Goal: Task Accomplishment & Management: Manage account settings

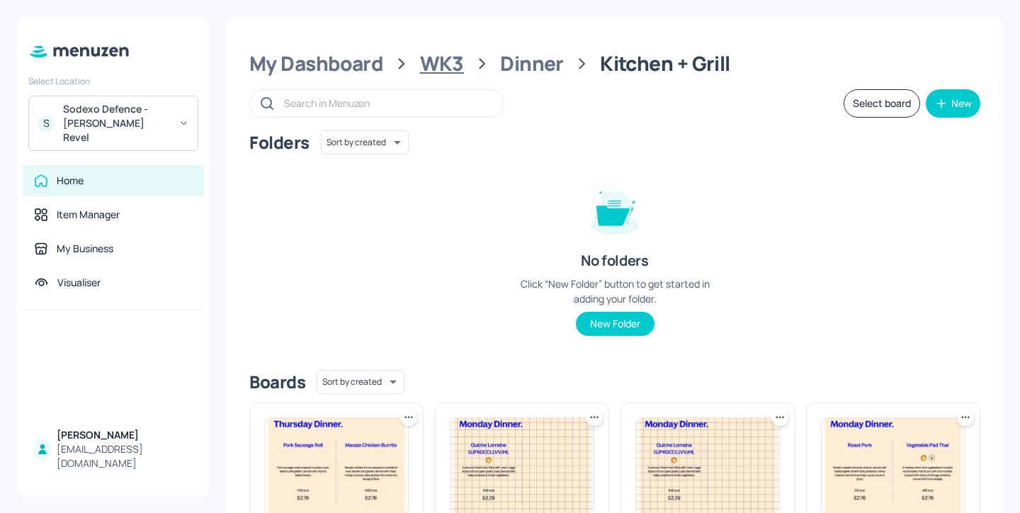
click at [447, 64] on div "WK3" at bounding box center [442, 63] width 44 height 25
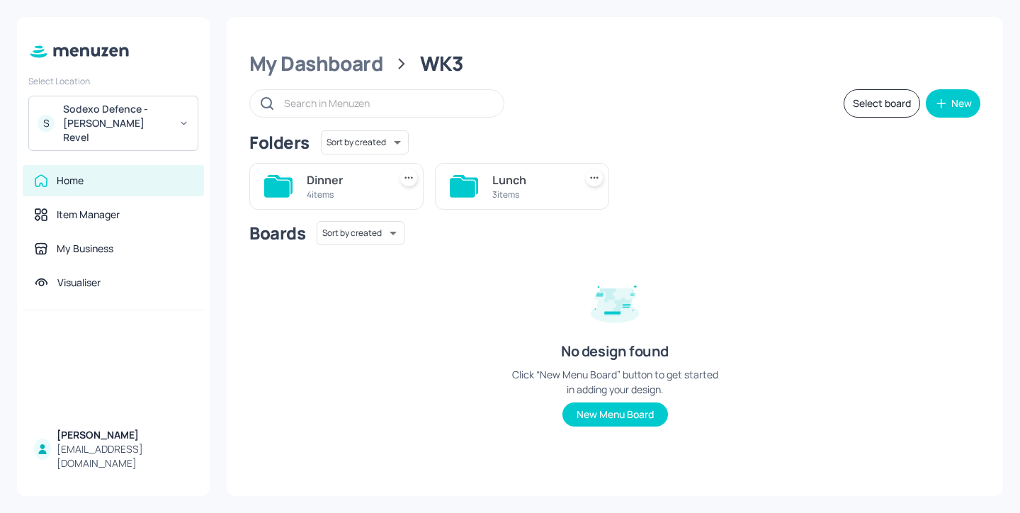
click at [509, 178] on div "Lunch" at bounding box center [530, 179] width 76 height 17
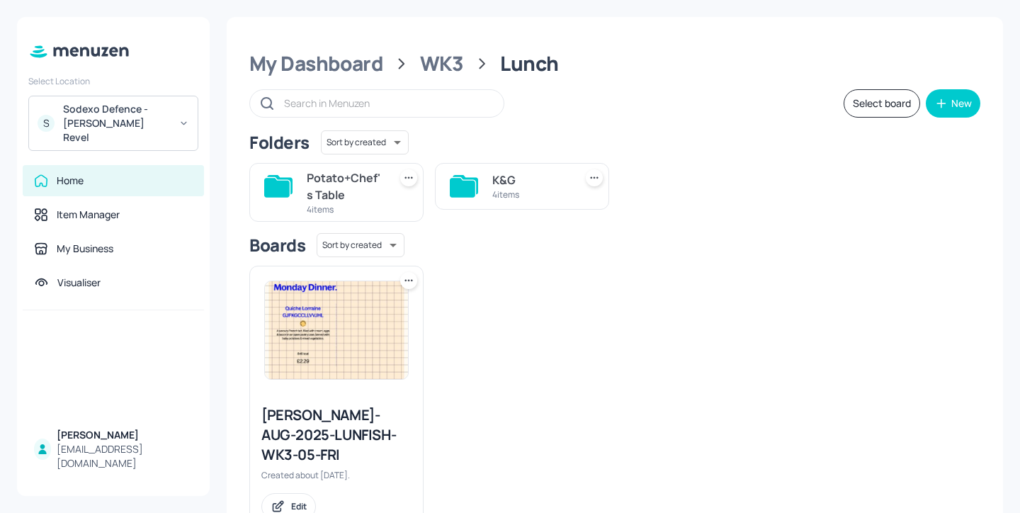
scroll to position [33, 0]
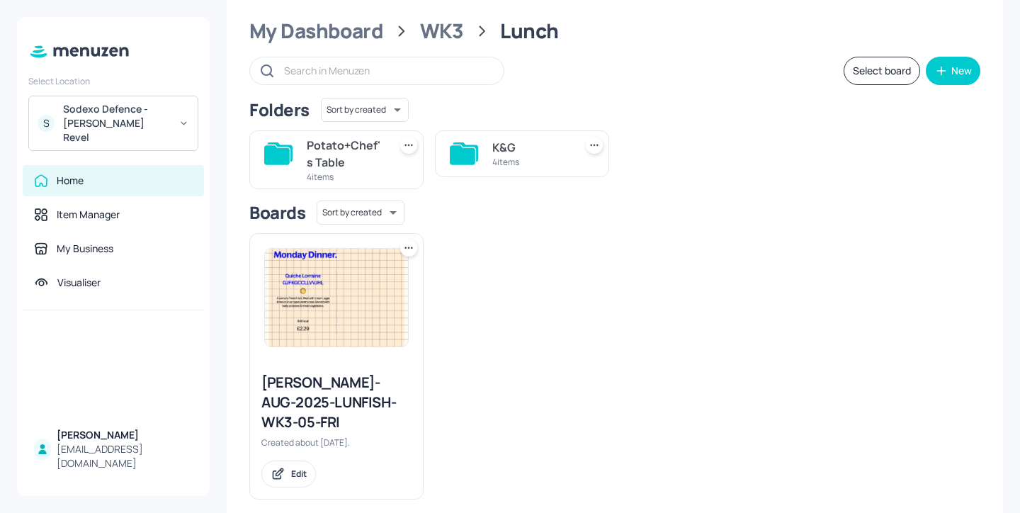
click at [477, 164] on div "K&G 4 items" at bounding box center [522, 153] width 174 height 47
click at [512, 162] on div "4 items" at bounding box center [530, 162] width 76 height 12
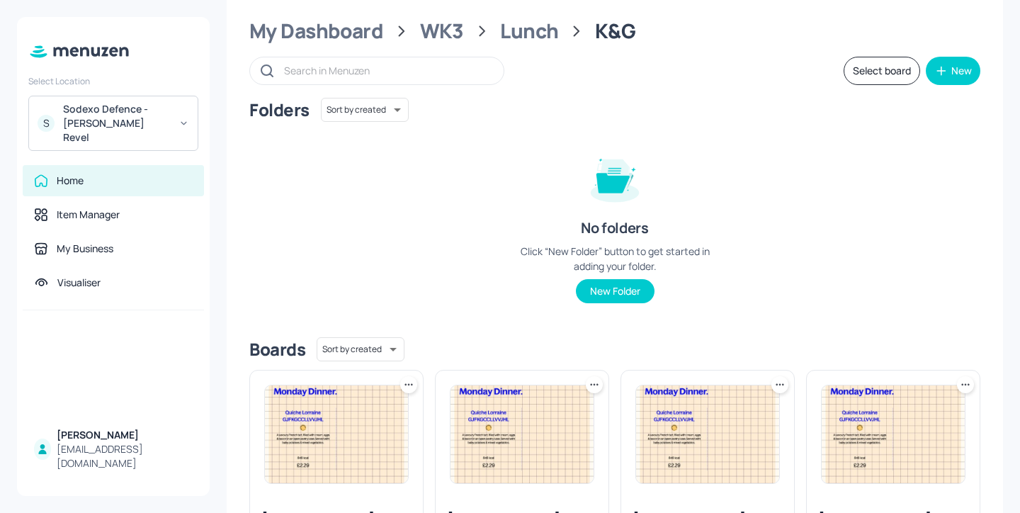
scroll to position [189, 0]
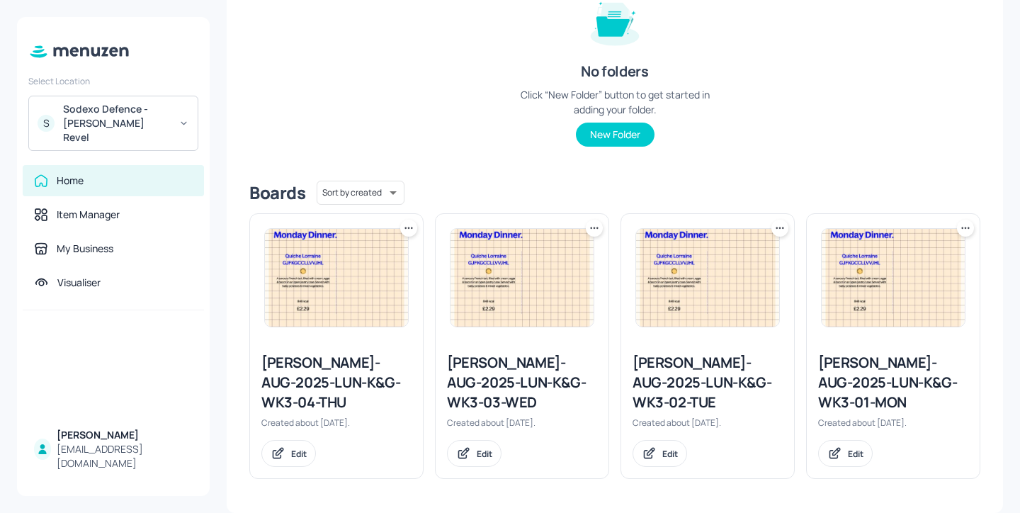
click at [758, 374] on div "[PERSON_NAME]-AUG-2025-LUN-K&G-WK3-02-TUE" at bounding box center [707, 382] width 150 height 59
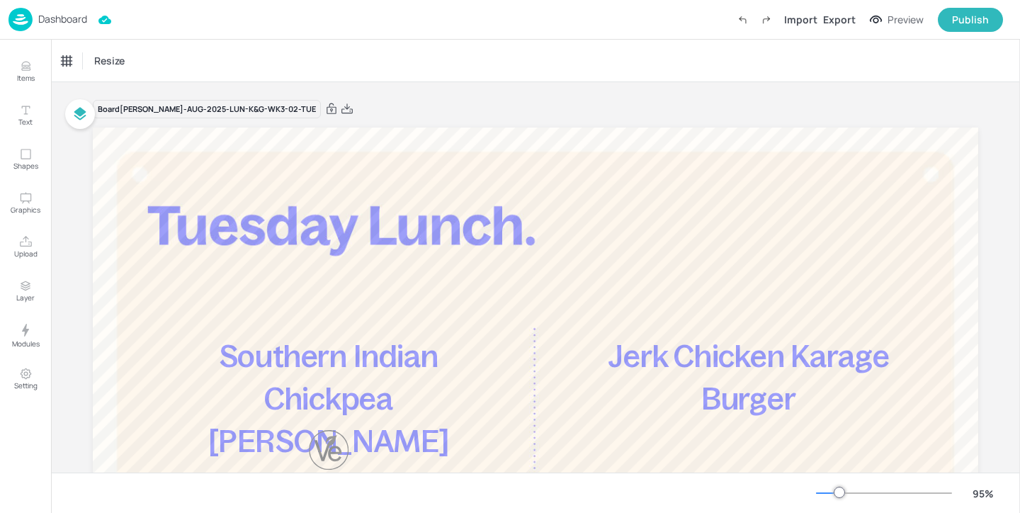
click at [63, 15] on p "Dashboard" at bounding box center [62, 19] width 49 height 10
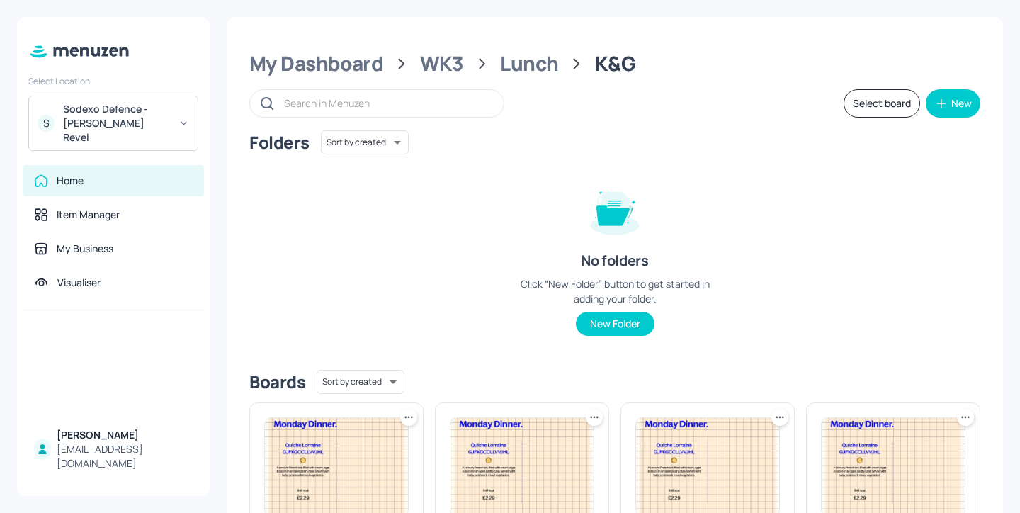
scroll to position [189, 0]
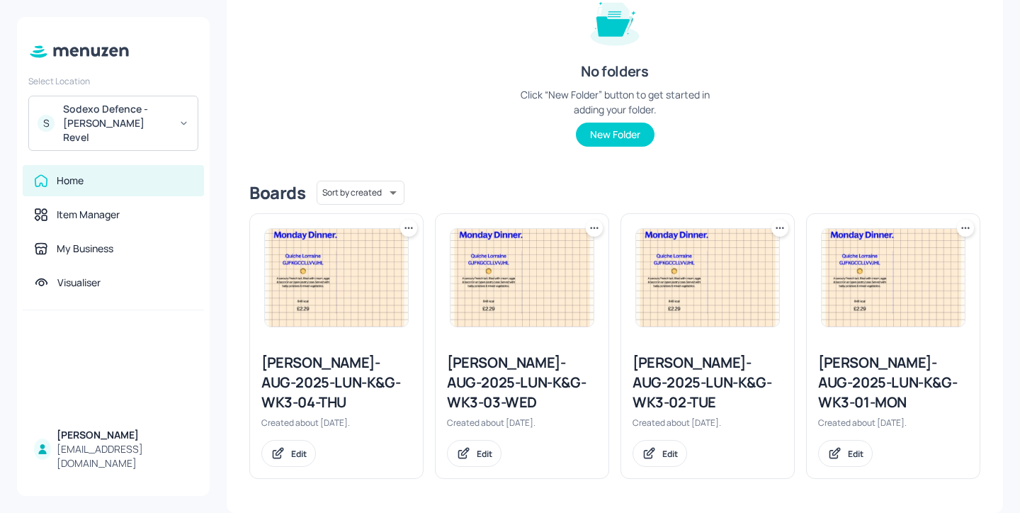
click at [340, 372] on div "[PERSON_NAME]-AUG-2025-LUN-K&G-WK3-04-THU" at bounding box center [336, 382] width 150 height 59
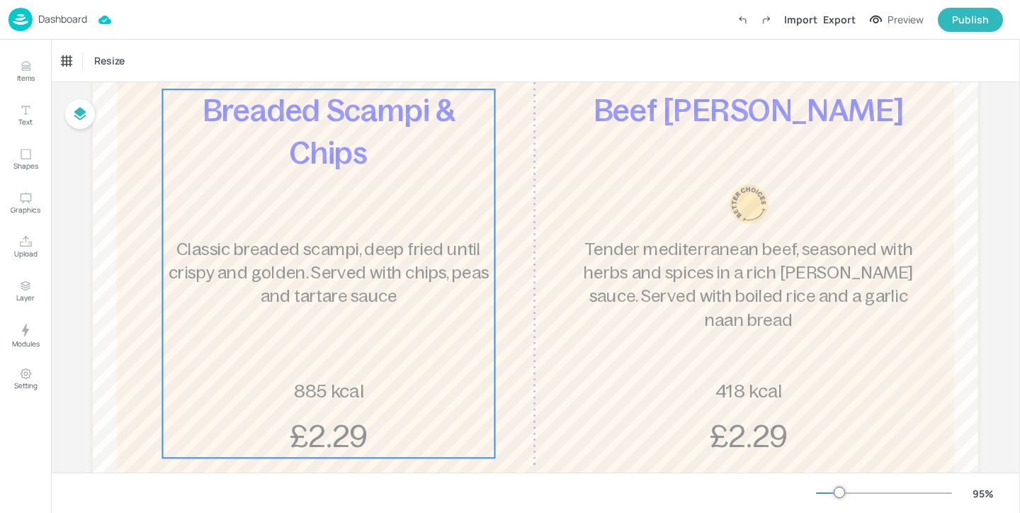
scroll to position [247, 0]
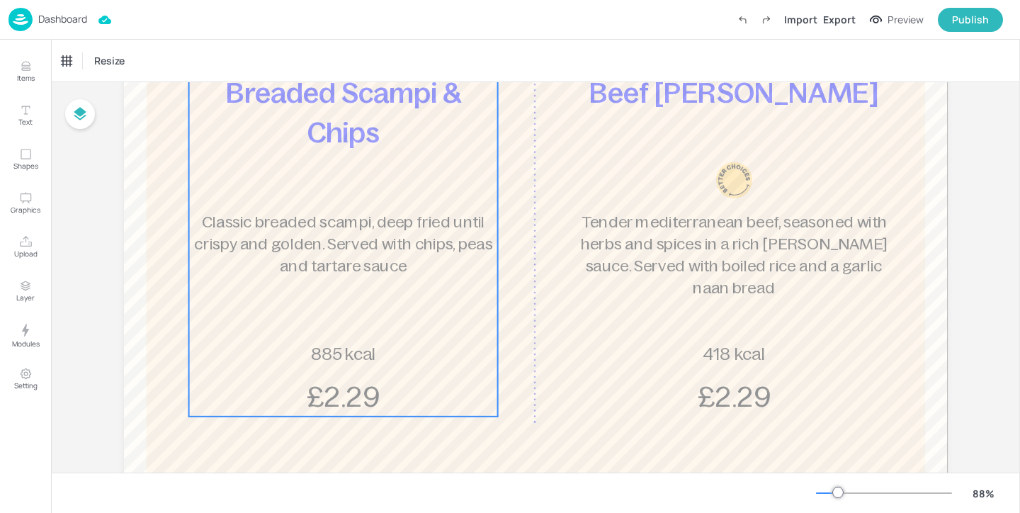
click at [348, 301] on div "Breaded Scampi & Chips Classic breaded scampi, deep fried until crispy and gold…" at bounding box center [342, 245] width 309 height 343
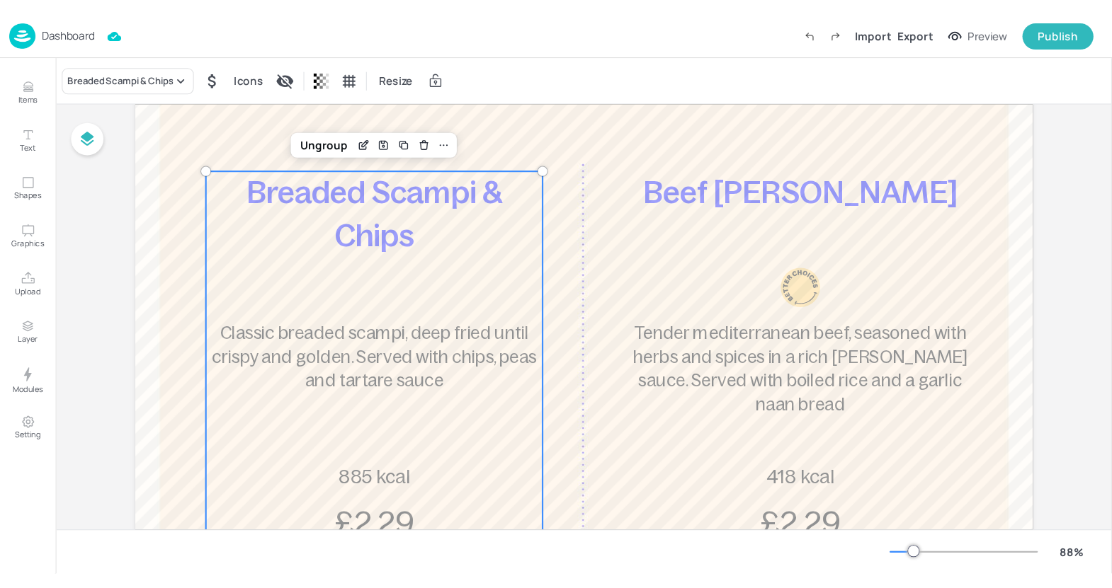
scroll to position [154, 0]
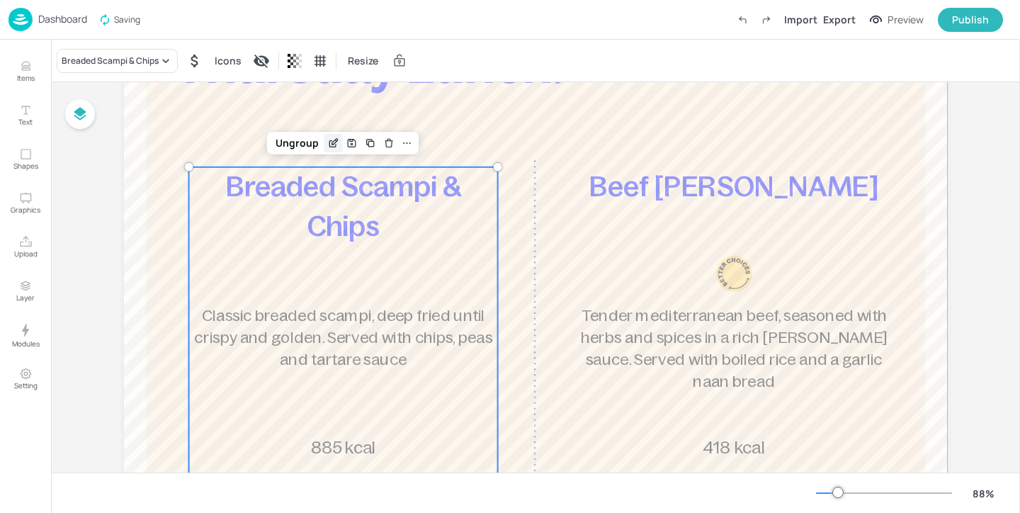
click at [329, 140] on icon "Edit Item" at bounding box center [332, 143] width 6 height 6
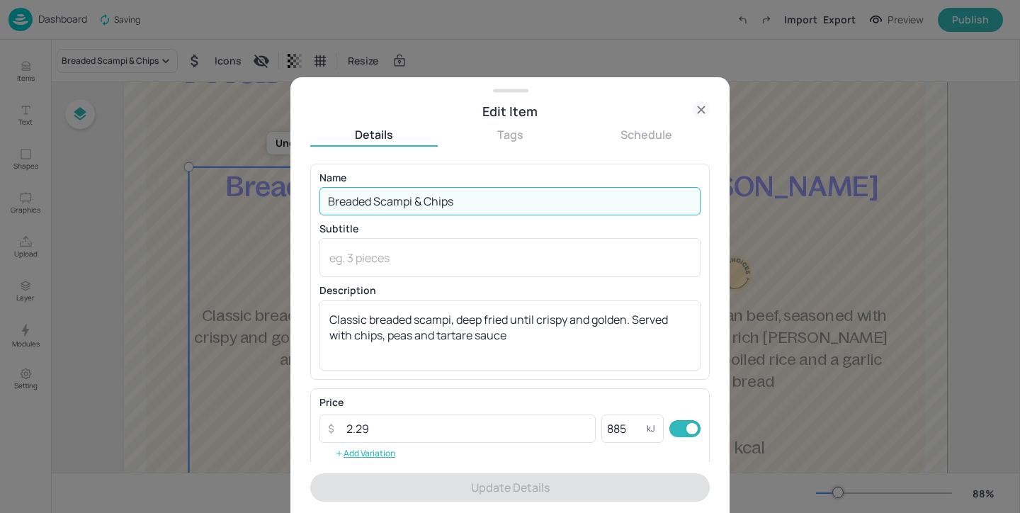
drag, startPoint x: 475, startPoint y: 203, endPoint x: 258, endPoint y: 188, distance: 217.9
click at [258, 188] on div "Edit Item Details Tags Schedule Name Breaded Scampi & Chips ​ Subtitle x ​ Desc…" at bounding box center [510, 256] width 1020 height 513
drag, startPoint x: 470, startPoint y: 207, endPoint x: 266, endPoint y: 207, distance: 204.0
click at [265, 207] on div "Edit Item Details Tags Schedule Name Breaded Scampi & Chips ​ Subtitle x ​ Desc…" at bounding box center [510, 256] width 1020 height 513
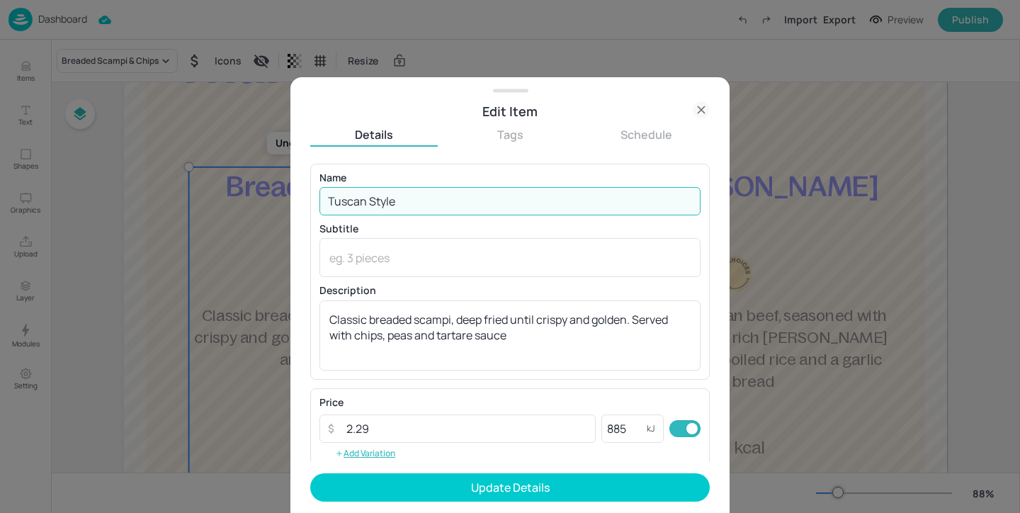
type input "Tuscan Style Chicken Pasta"
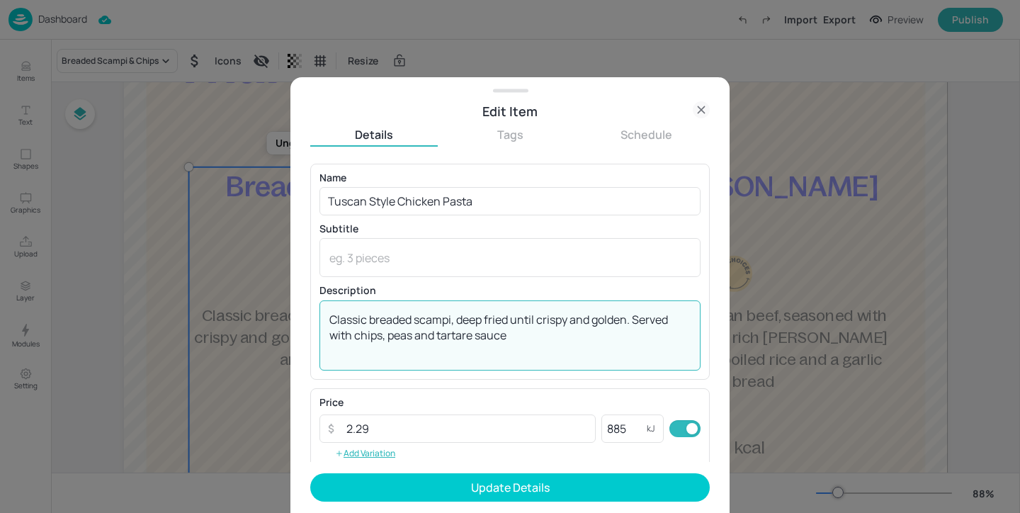
drag, startPoint x: 556, startPoint y: 336, endPoint x: 225, endPoint y: 285, distance: 334.6
click at [225, 285] on div "Edit Item Details Tags Schedule Name Tuscan Style Chicken Pasta ​ Subtitle x ​ …" at bounding box center [510, 256] width 1020 height 513
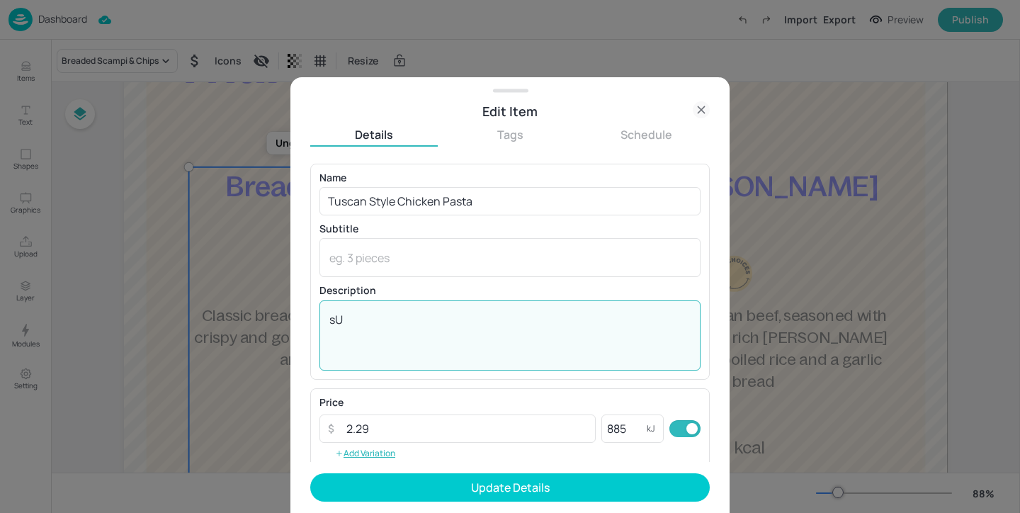
type textarea "s"
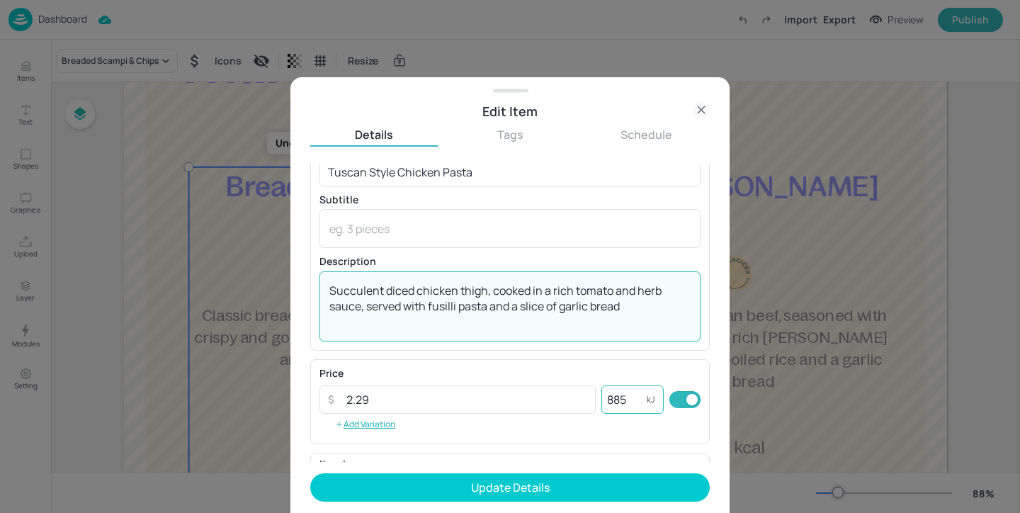
type textarea "Succulent diced chicken thigh, cooked in a rich tomato and herb sauce, served w…"
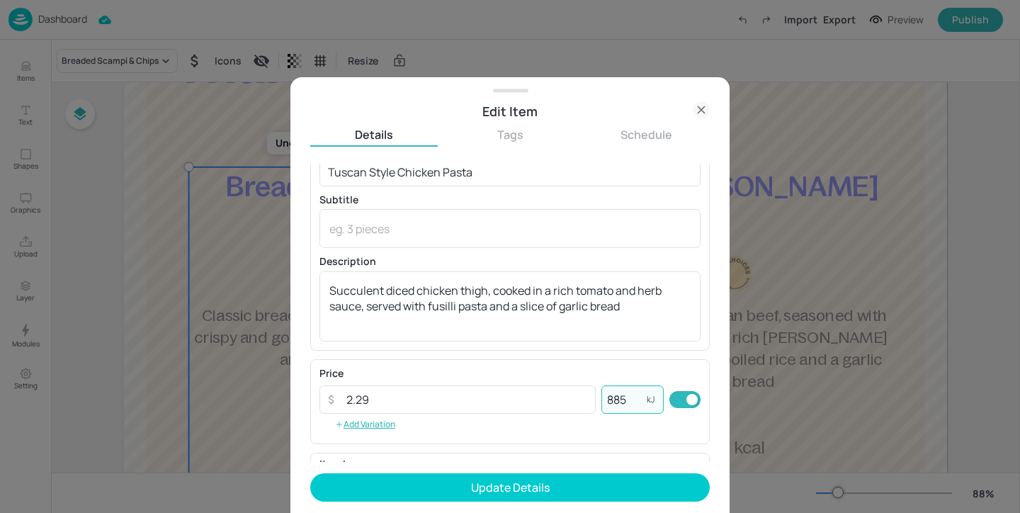
click at [628, 400] on input "885" at bounding box center [623, 399] width 45 height 28
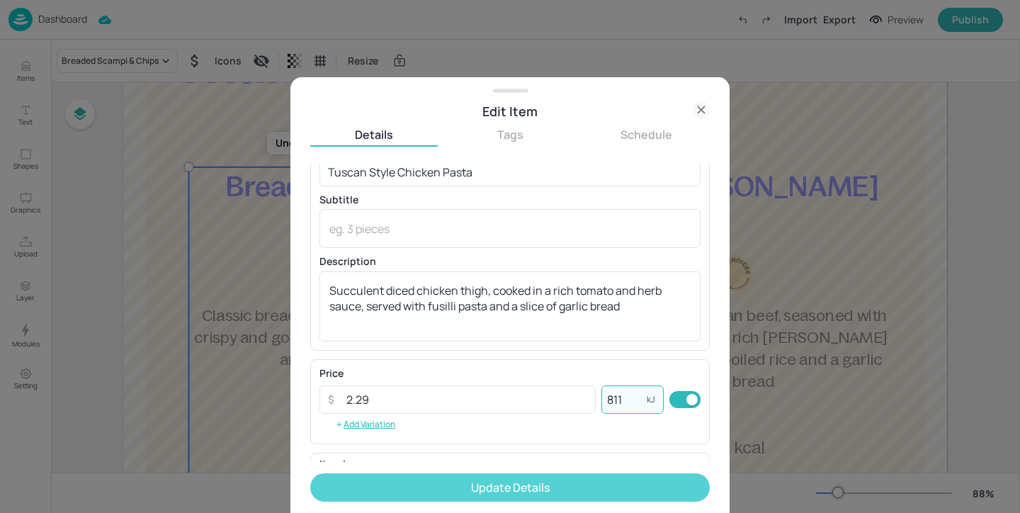
type input "811"
click at [596, 490] on button "Update Details" at bounding box center [509, 487] width 399 height 28
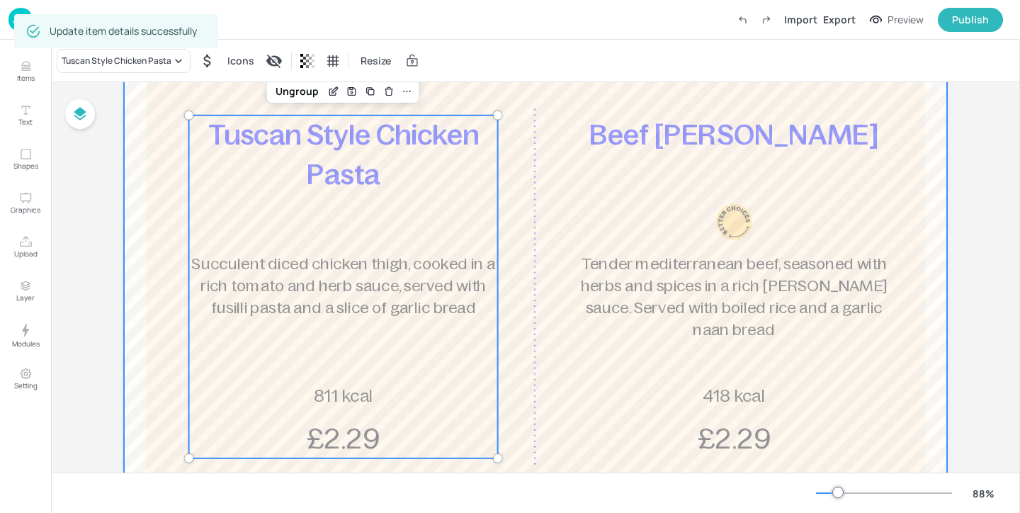
scroll to position [222, 0]
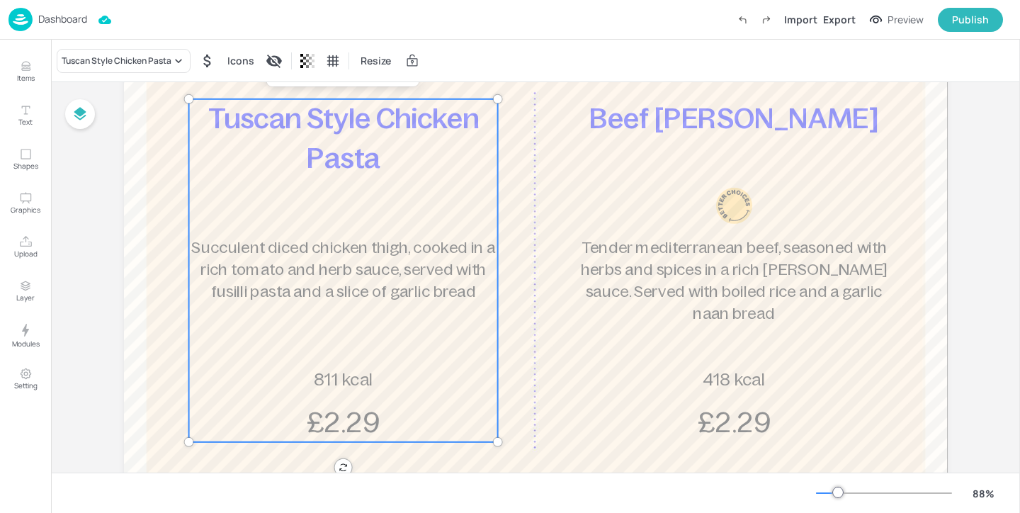
click at [73, 22] on p "Dashboard" at bounding box center [62, 19] width 49 height 10
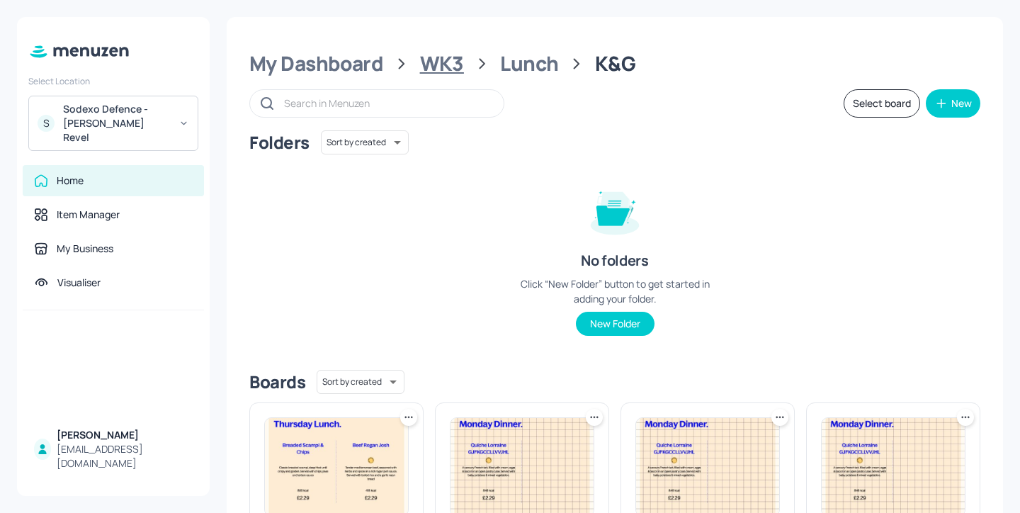
click at [453, 65] on div "WK3" at bounding box center [442, 63] width 44 height 25
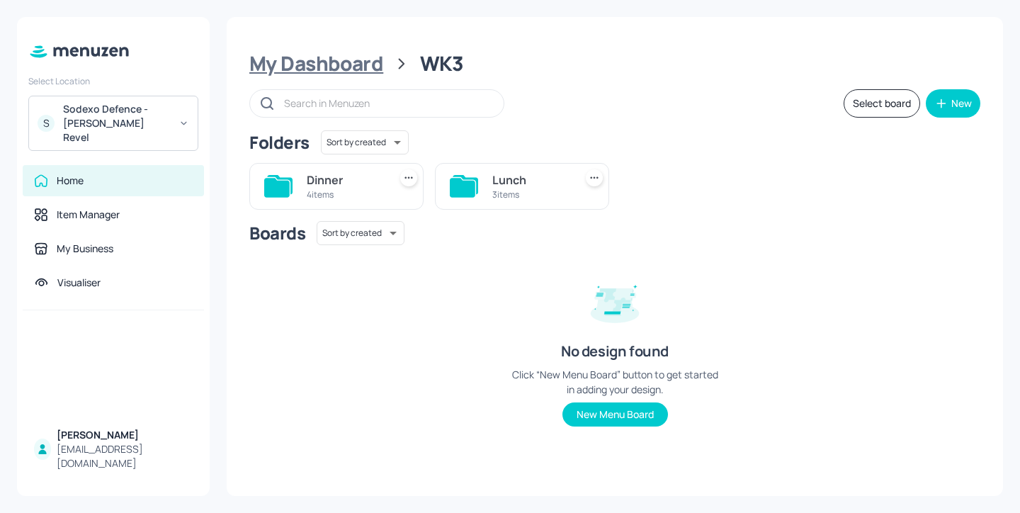
click at [374, 67] on div "My Dashboard" at bounding box center [316, 63] width 134 height 25
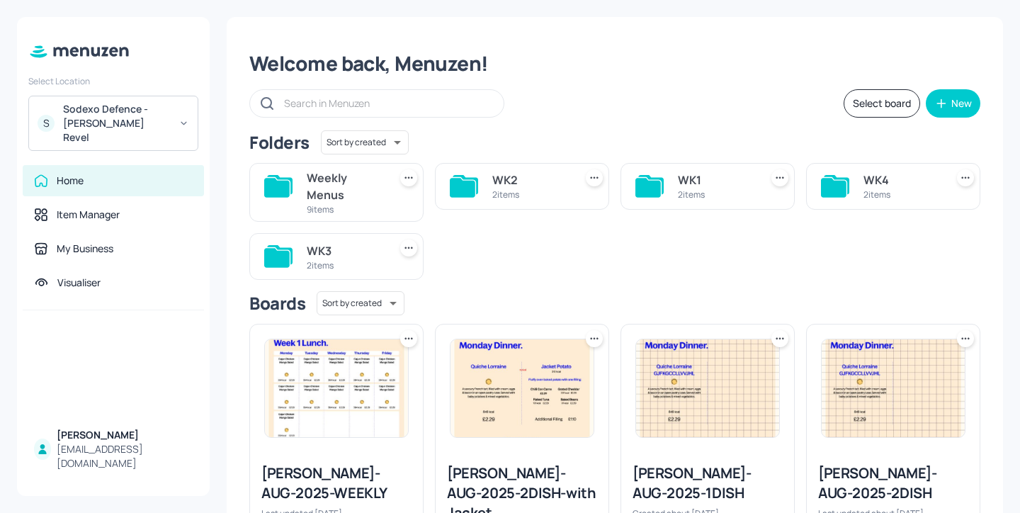
click at [384, 208] on div "Weekly Menus 9 items" at bounding box center [336, 192] width 174 height 59
click at [336, 190] on div "Weekly Menus" at bounding box center [345, 186] width 76 height 34
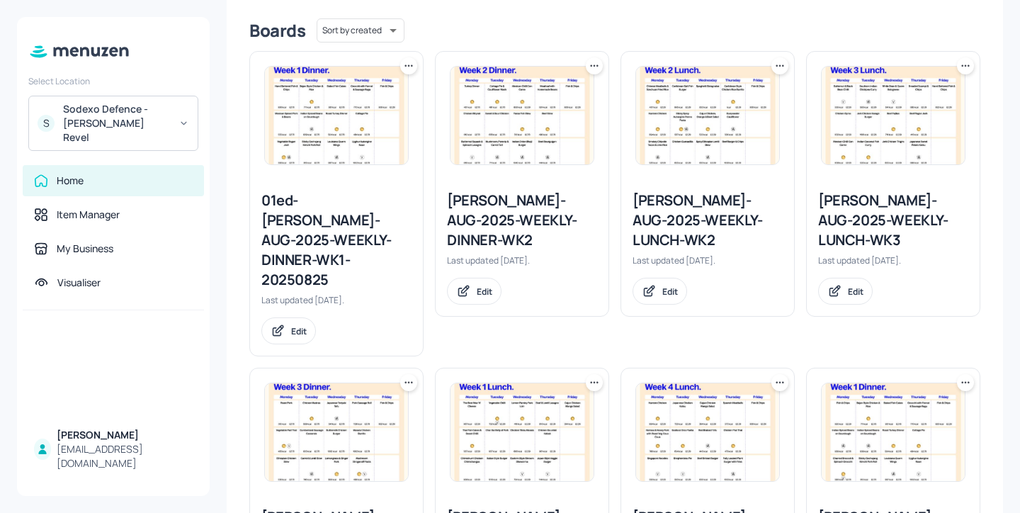
scroll to position [412, 0]
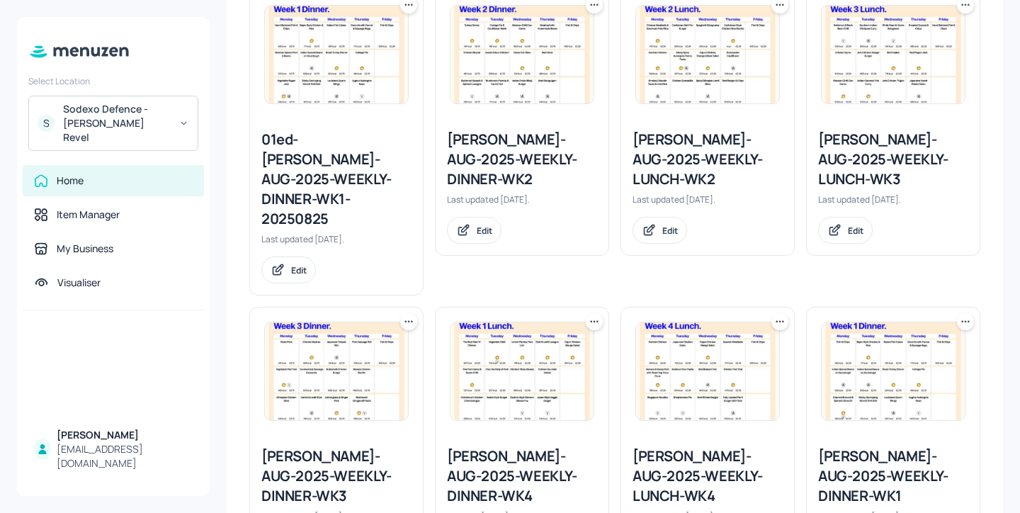
click at [898, 138] on div "[PERSON_NAME]-AUG-2025-WEEKLY-LUNCH-WK3" at bounding box center [893, 159] width 150 height 59
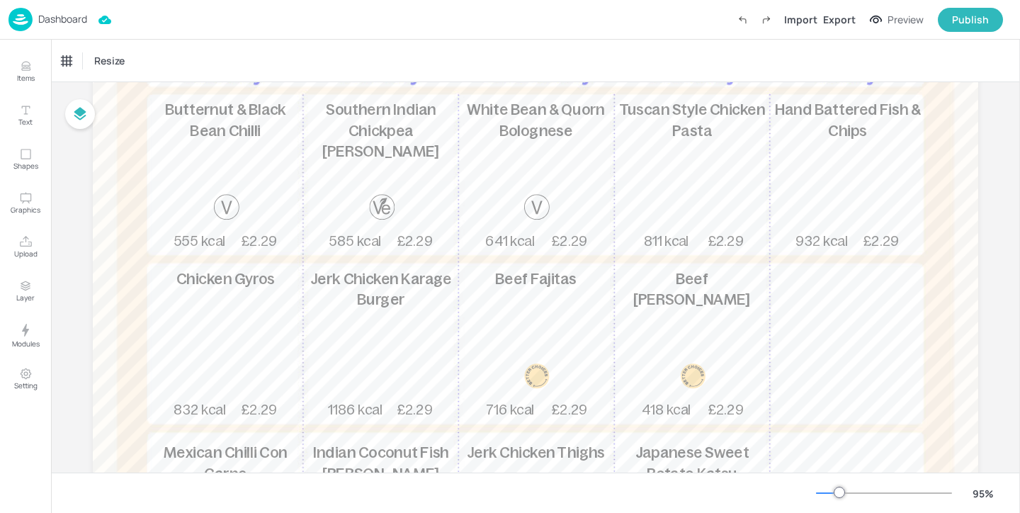
scroll to position [194, 0]
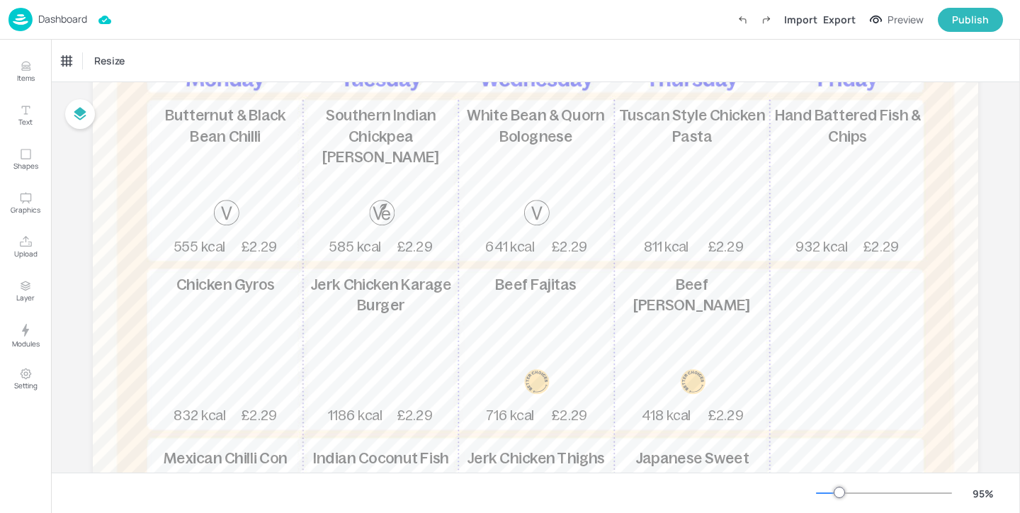
click at [70, 26] on div "Dashboard" at bounding box center [47, 19] width 79 height 23
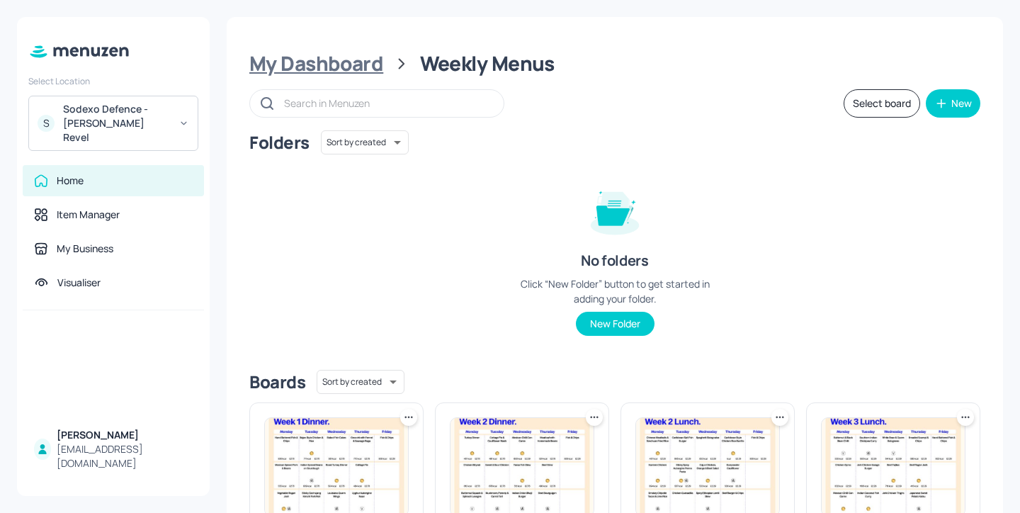
click at [359, 57] on div "My Dashboard" at bounding box center [316, 63] width 134 height 25
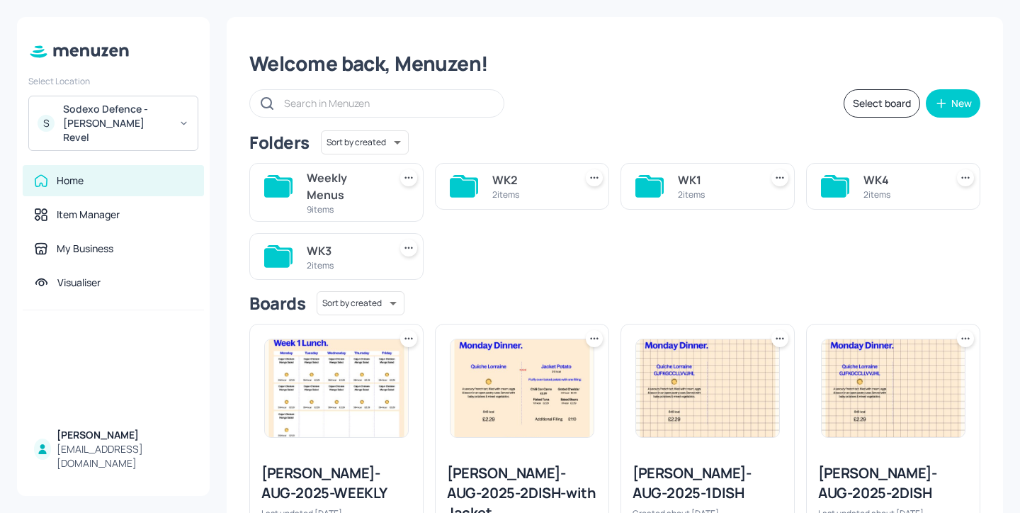
click at [171, 123] on div "S Sodexo Defence - [PERSON_NAME] Revel" at bounding box center [113, 123] width 170 height 55
click at [161, 121] on div "Sodexo Defence - [PERSON_NAME] Revel" at bounding box center [116, 123] width 107 height 42
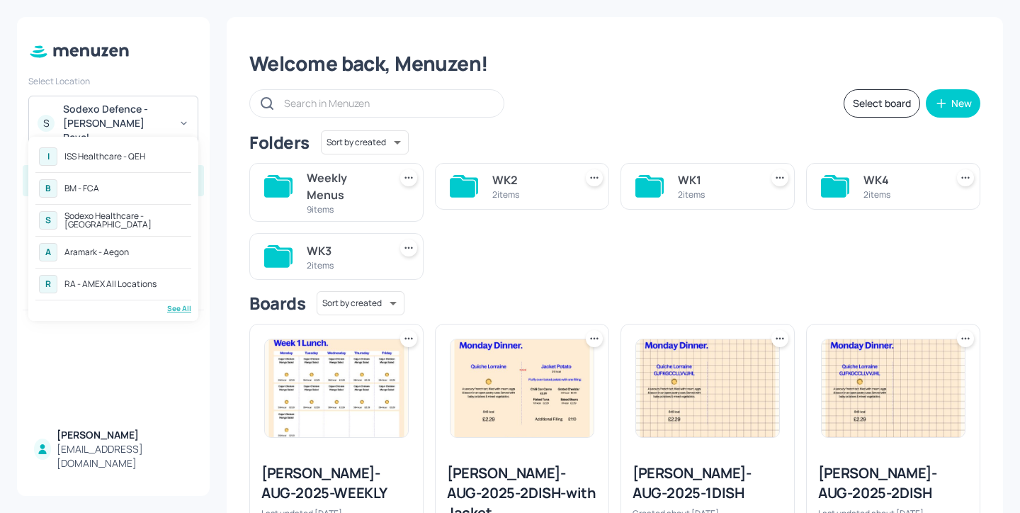
click at [180, 304] on div "See All" at bounding box center [113, 308] width 156 height 11
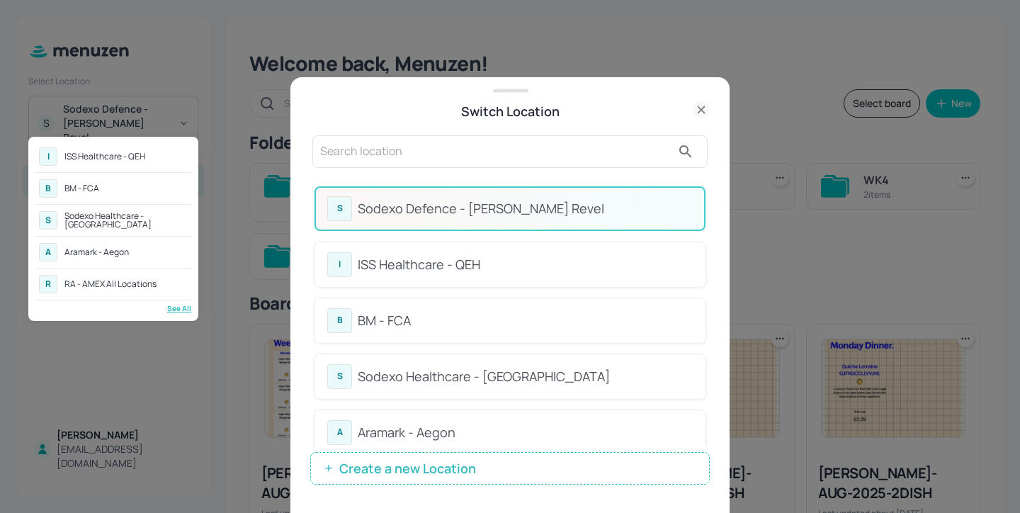
click at [534, 171] on div at bounding box center [510, 256] width 1020 height 513
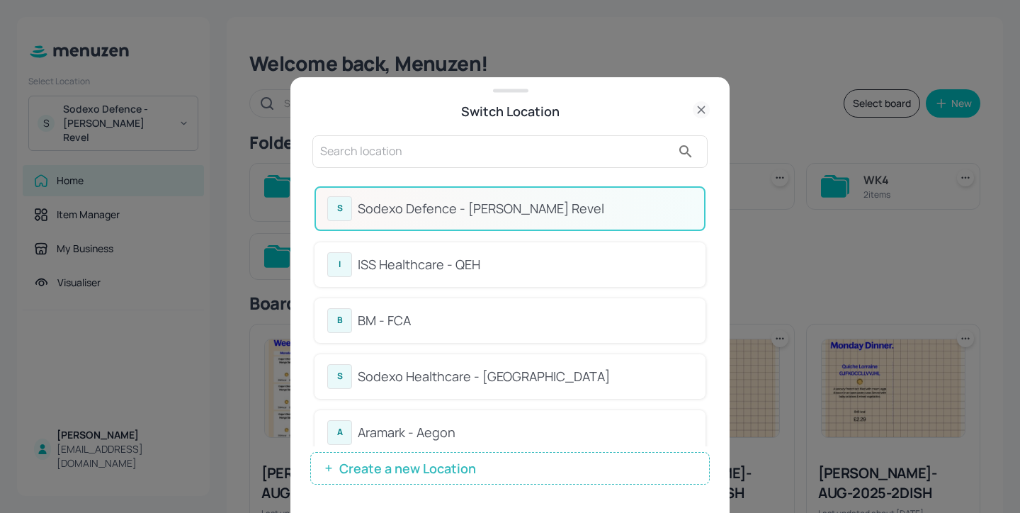
click at [501, 146] on input "text" at bounding box center [495, 151] width 351 height 23
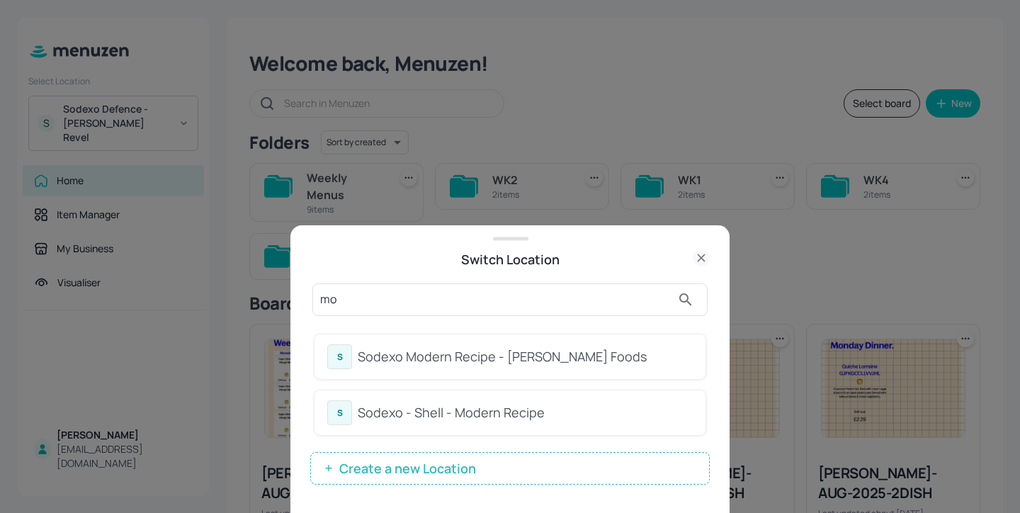
type input "m"
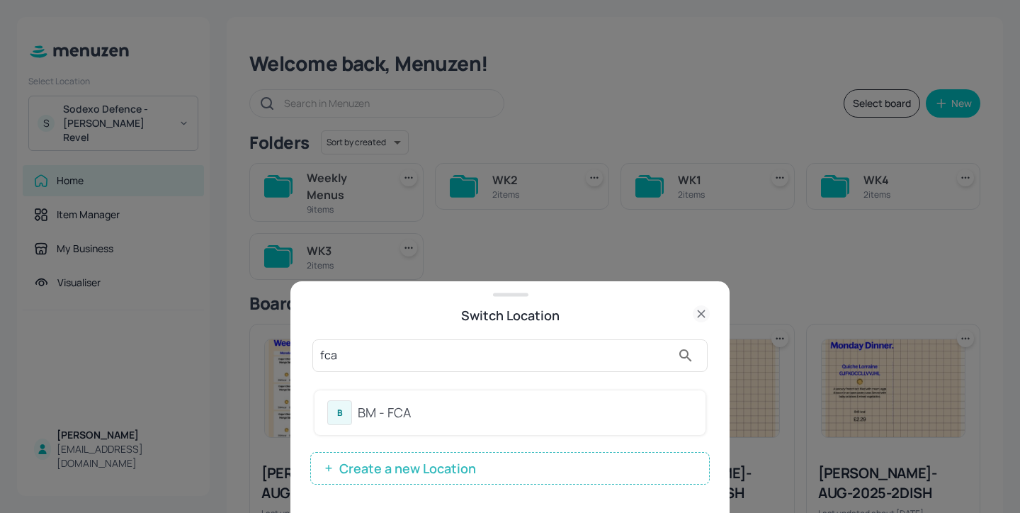
type input "fca"
click at [656, 406] on div "BM - FCA" at bounding box center [525, 412] width 335 height 19
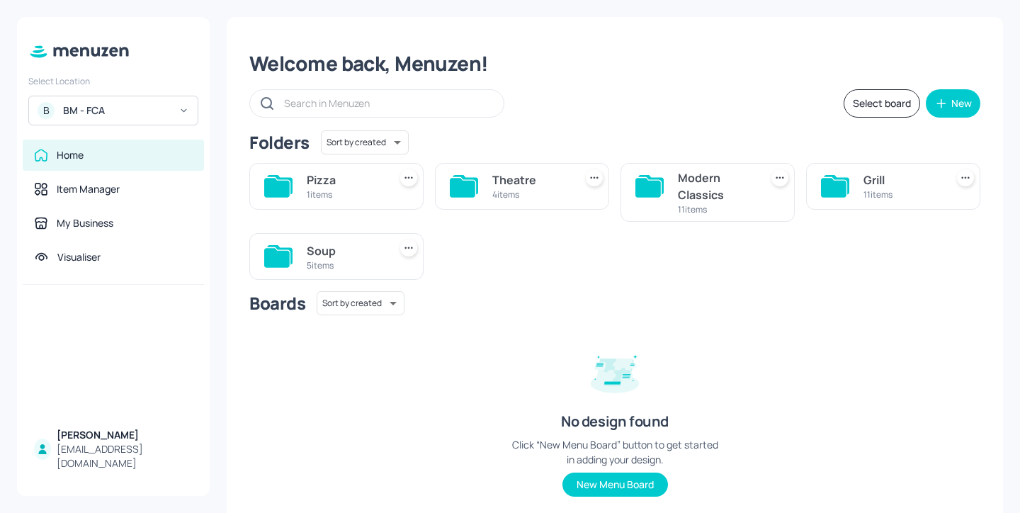
scroll to position [40, 0]
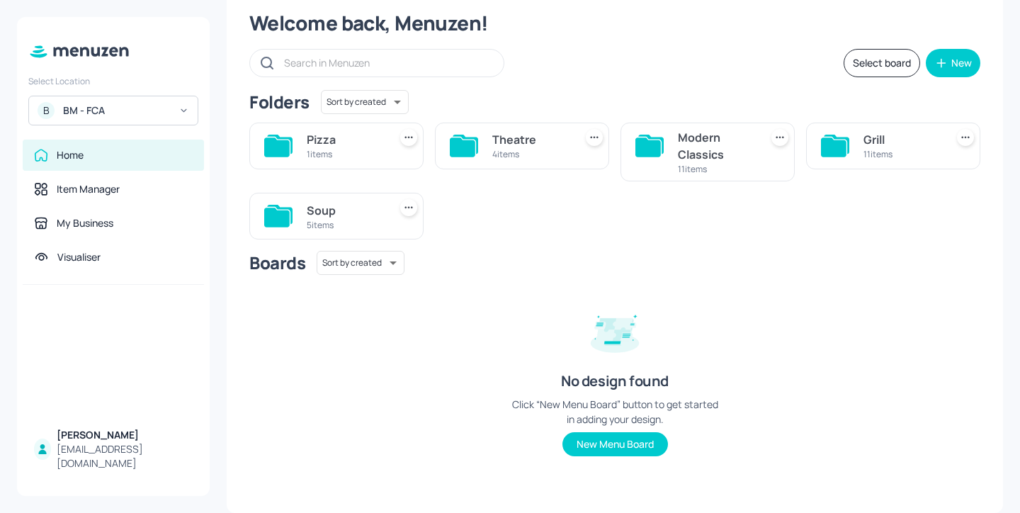
click at [880, 149] on div "11 items" at bounding box center [901, 154] width 76 height 12
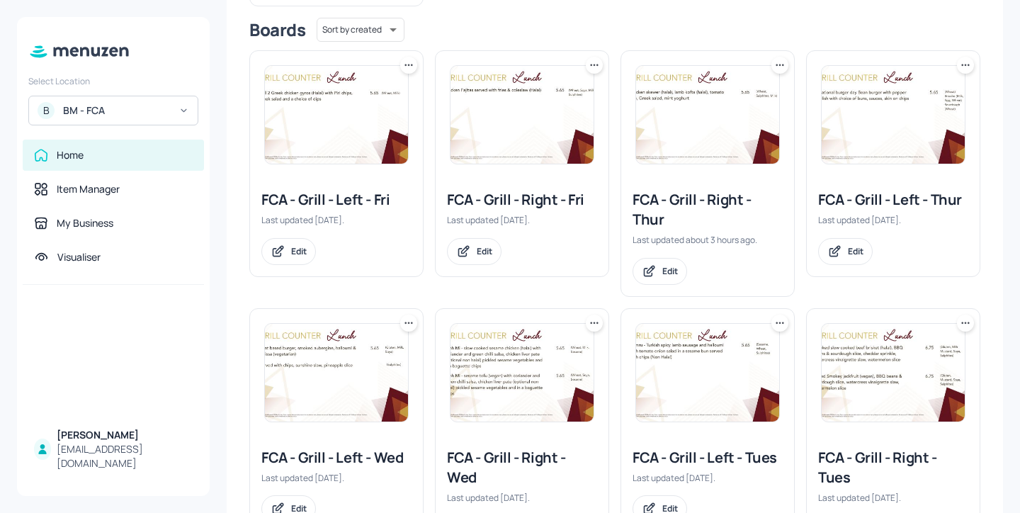
scroll to position [232, 0]
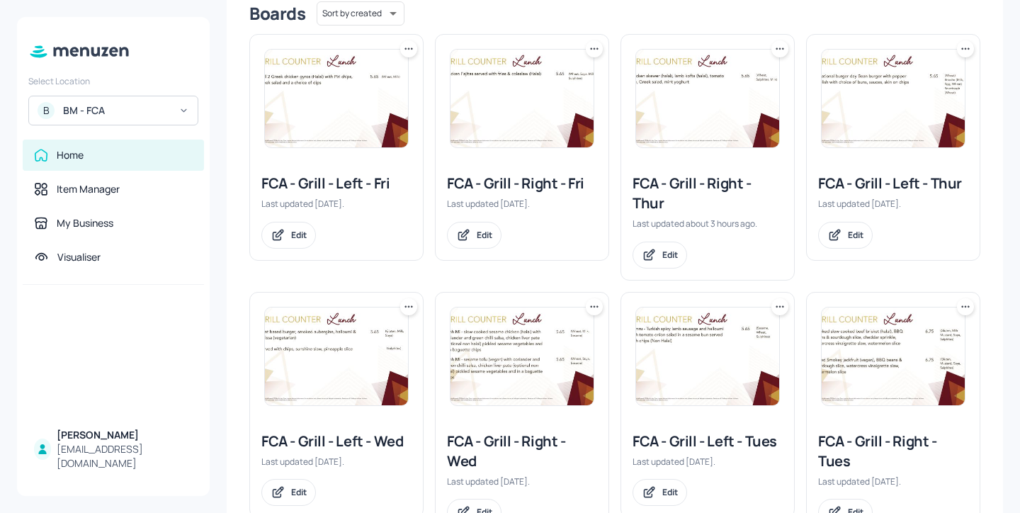
click at [695, 193] on div "FCA - Grill - Right - Thur" at bounding box center [707, 194] width 150 height 40
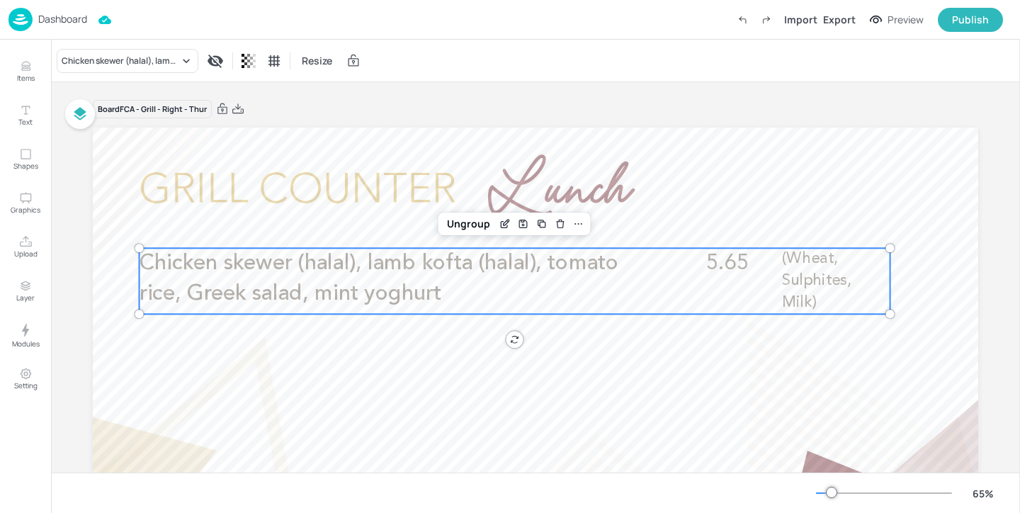
click at [579, 284] on p "Chicken skewer (halal), lamb kofta (halal), tomato rice, Greek salad, mint yogh…" at bounding box center [390, 278] width 501 height 61
click at [78, 21] on p "Dashboard" at bounding box center [62, 19] width 49 height 10
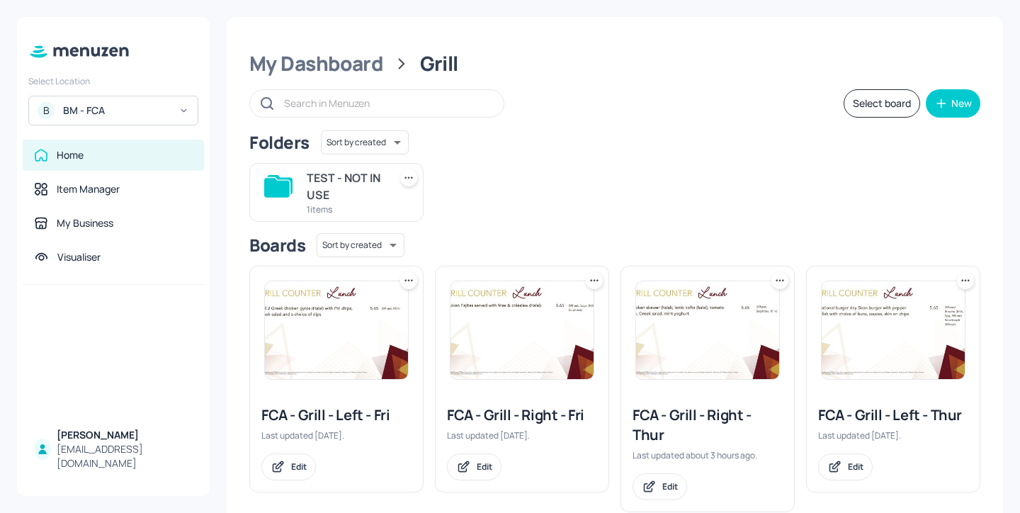
scroll to position [266, 0]
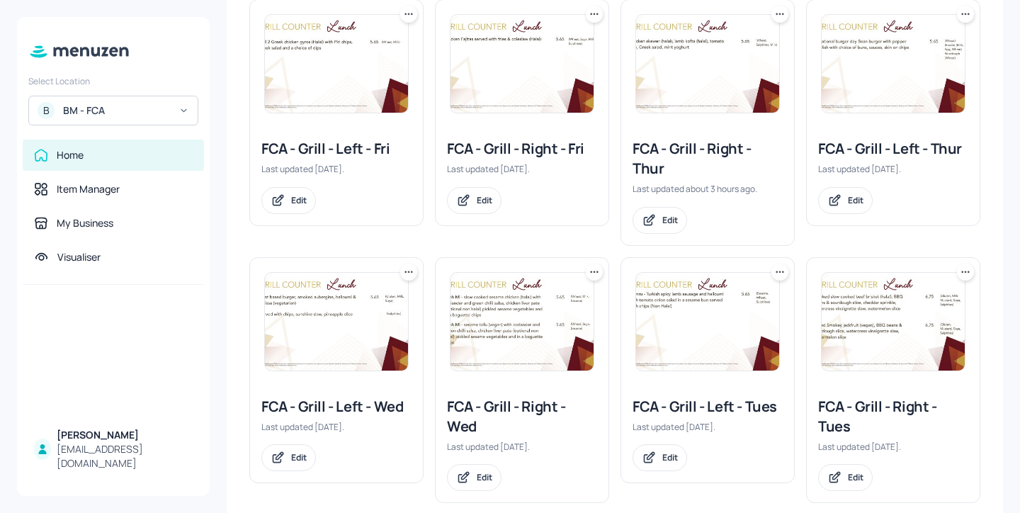
click at [902, 147] on div "FCA - Grill - Left - Thur" at bounding box center [893, 149] width 150 height 20
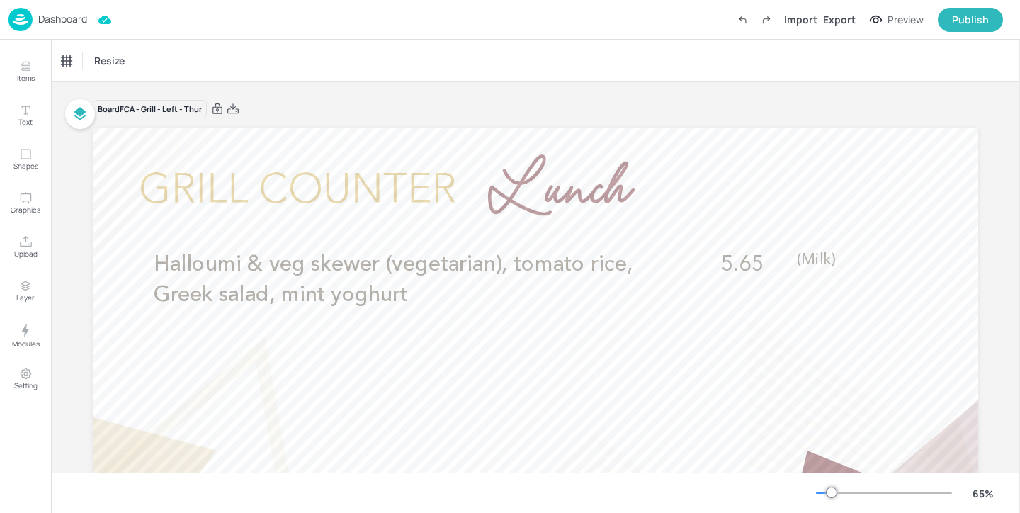
click at [372, 107] on div "Board FCA - Grill - Left - Thur" at bounding box center [535, 109] width 885 height 20
click at [81, 30] on div "Dashboard" at bounding box center [47, 19] width 79 height 23
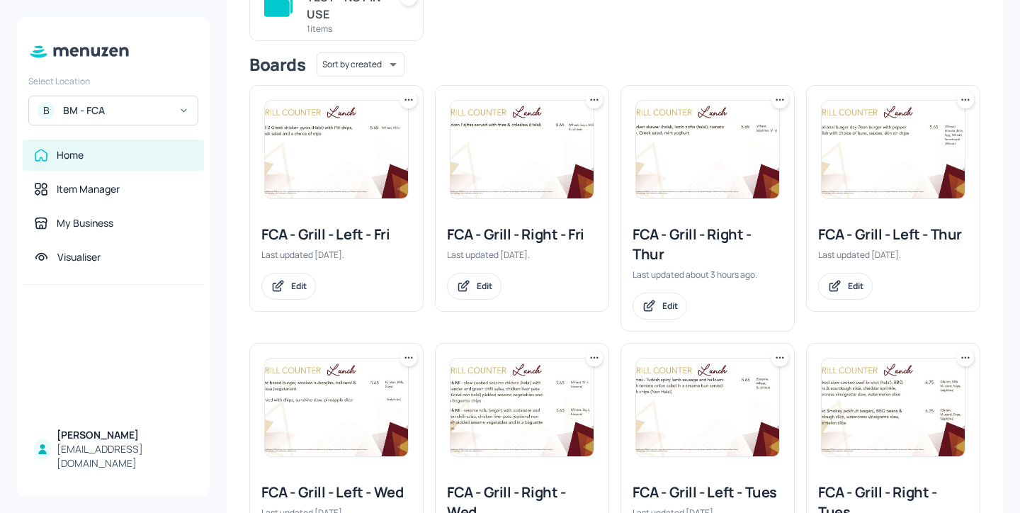
scroll to position [181, 0]
click at [693, 235] on div "FCA - Grill - Right - Thur" at bounding box center [707, 244] width 150 height 40
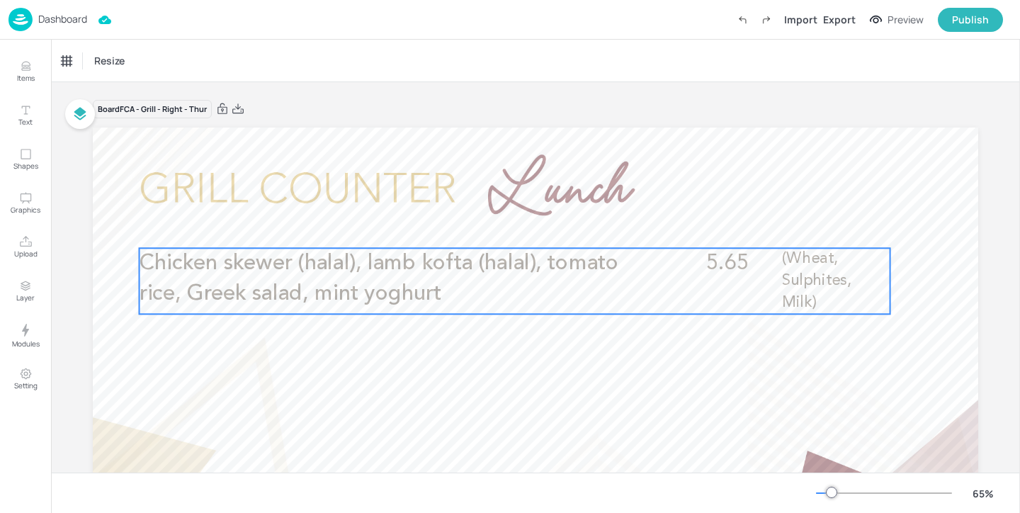
click at [624, 262] on p "Chicken skewer (halal), lamb kofta (halal), tomato rice, Greek salad, mint yogh…" at bounding box center [390, 278] width 501 height 61
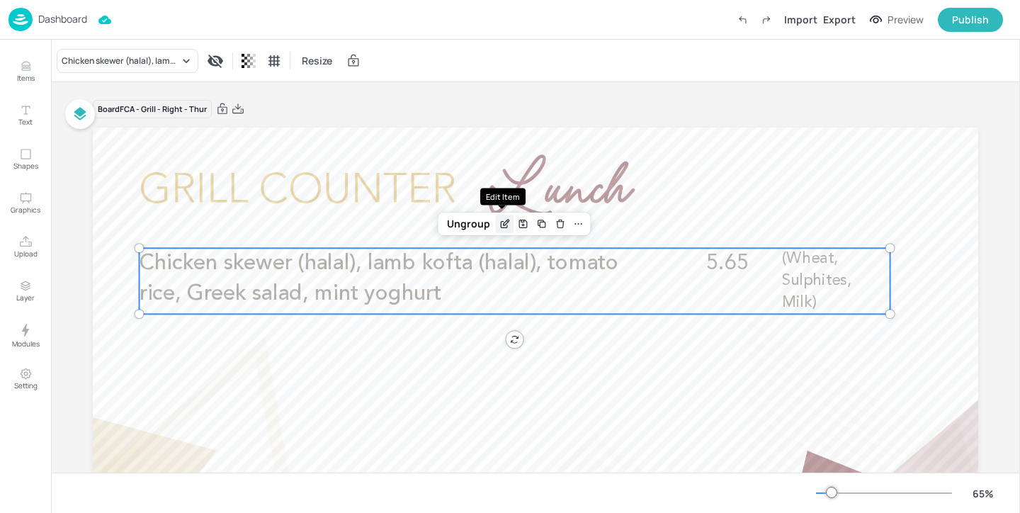
click at [505, 226] on icon "Edit Item" at bounding box center [505, 223] width 12 height 11
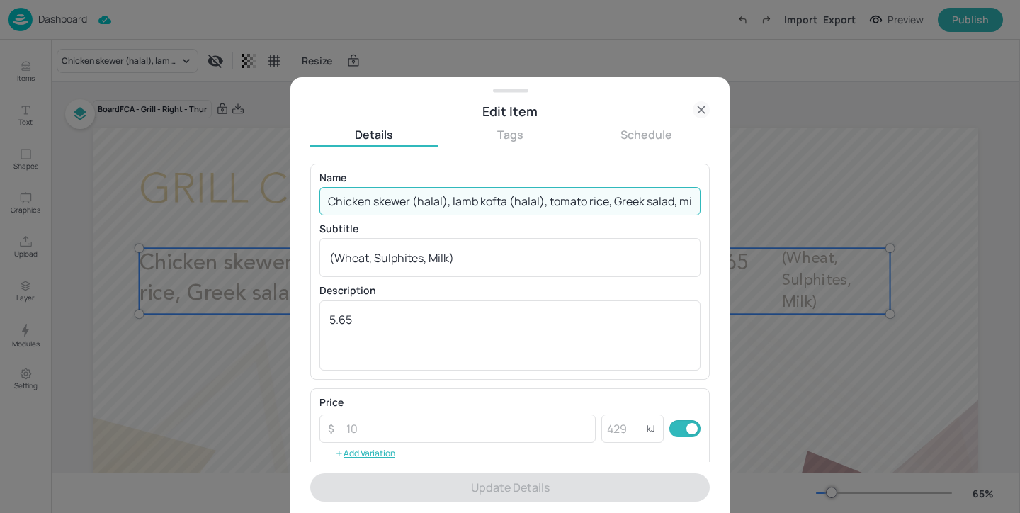
drag, startPoint x: 453, startPoint y: 200, endPoint x: 292, endPoint y: 191, distance: 161.0
click at [292, 191] on div "Edit Item Details Tags Schedule Name Chicken skewer (halal), lamb kofta (halal)…" at bounding box center [509, 295] width 439 height 436
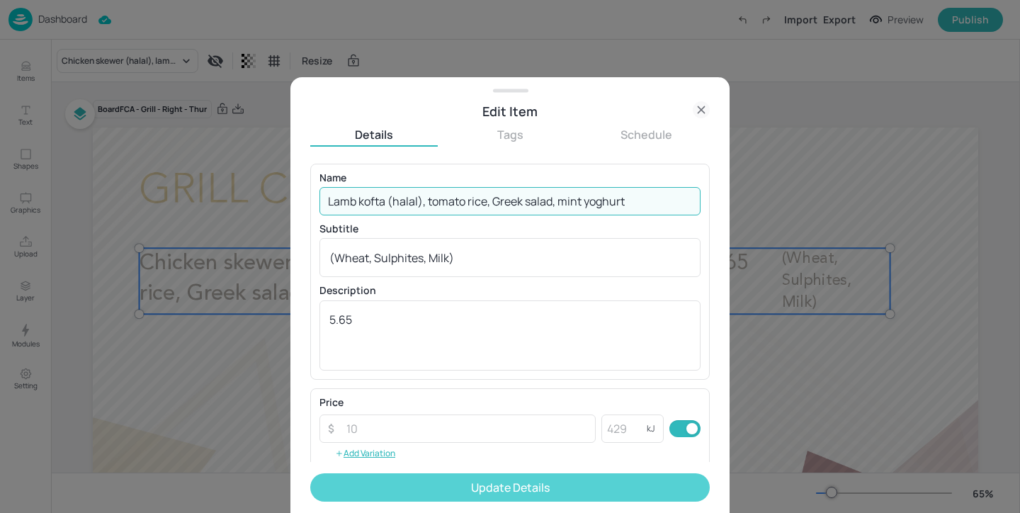
type input "Lamb kofta (halal), tomato rice, Greek salad, mint yoghurt"
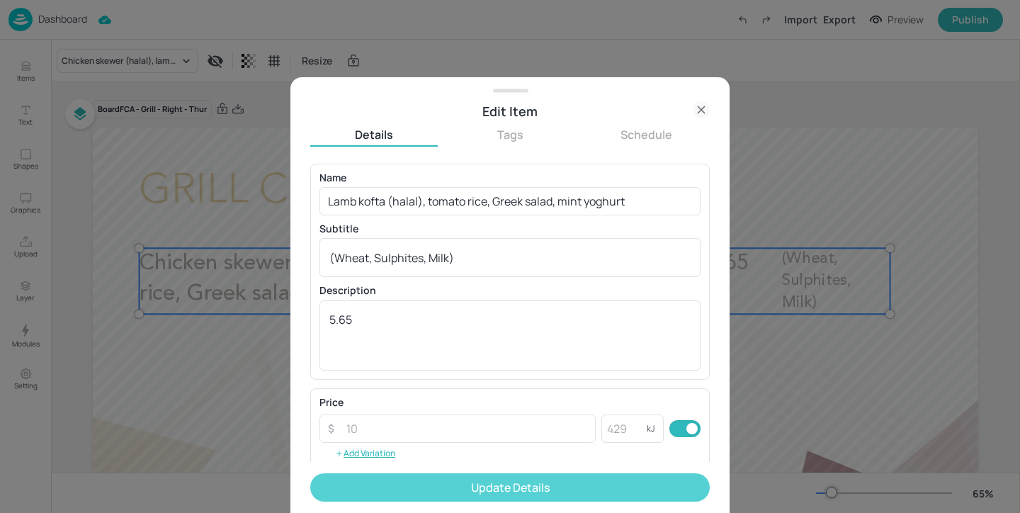
click at [533, 482] on button "Update Details" at bounding box center [509, 487] width 399 height 28
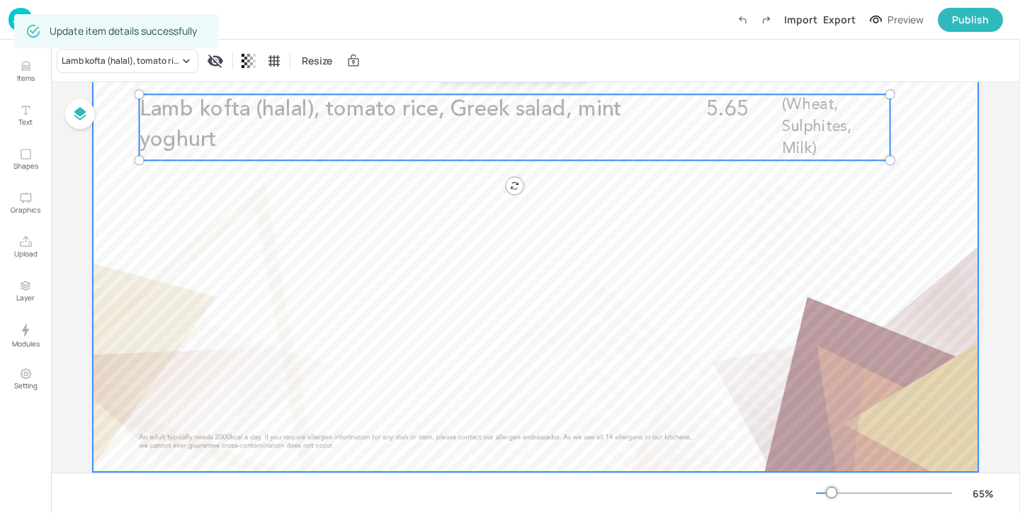
scroll to position [188, 0]
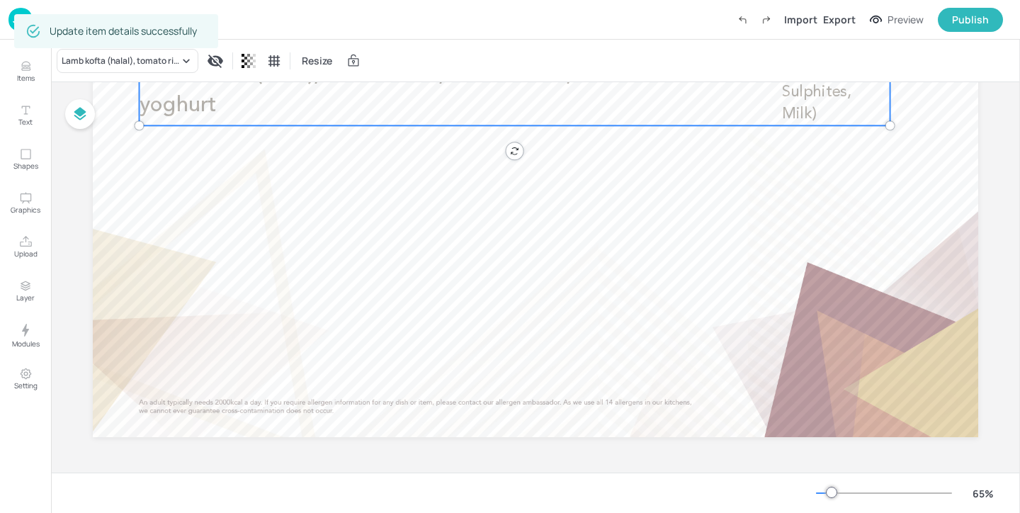
click at [574, 455] on div at bounding box center [535, 454] width 885 height 35
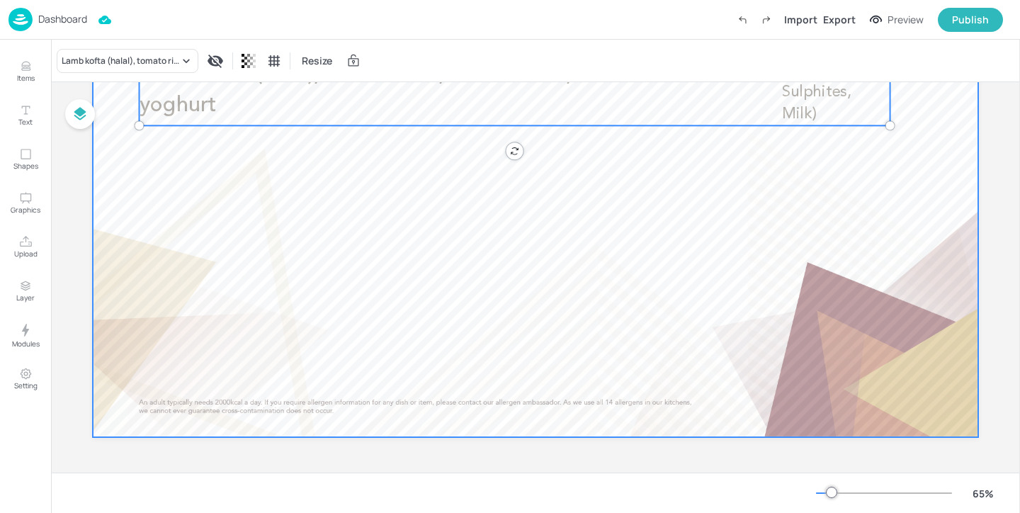
click at [598, 335] on div at bounding box center [535, 188] width 885 height 498
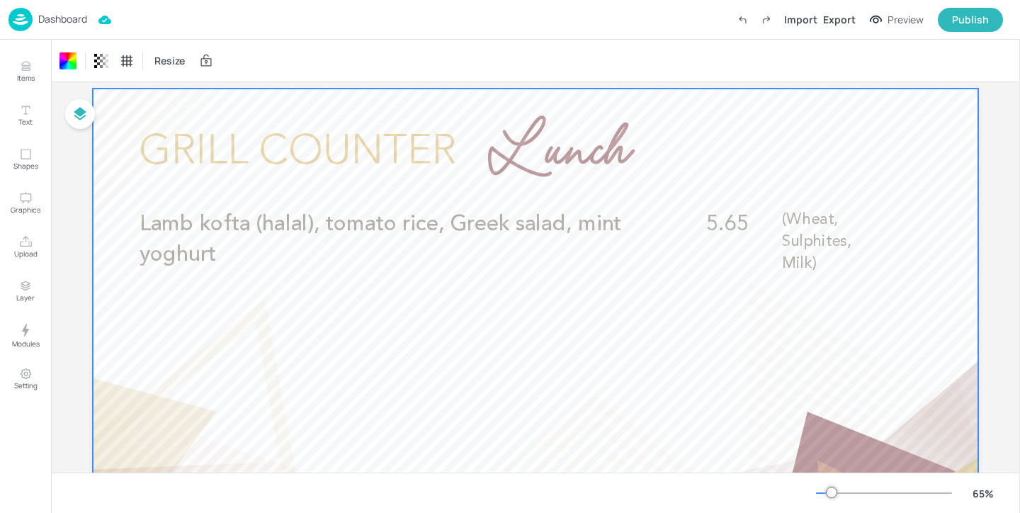
scroll to position [5, 0]
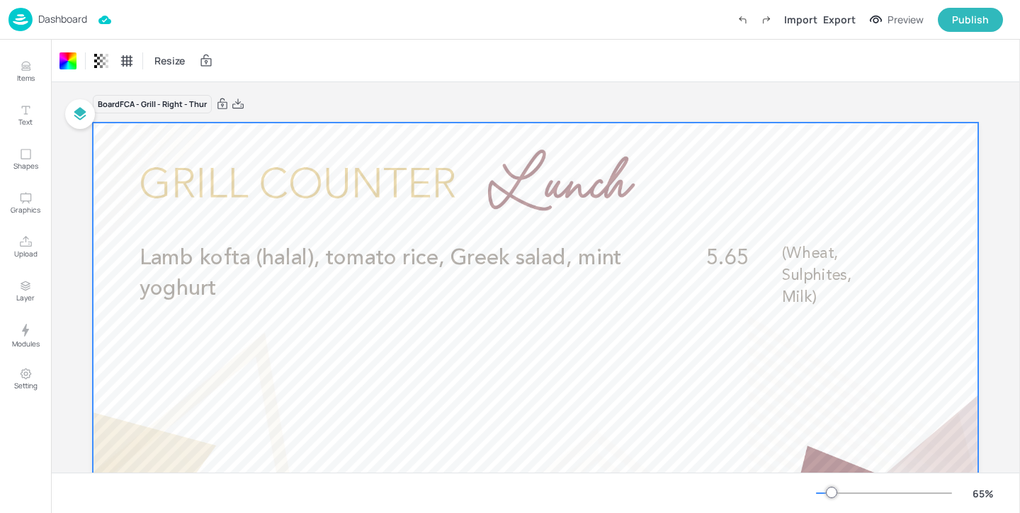
click at [54, 20] on p "Dashboard" at bounding box center [62, 19] width 49 height 10
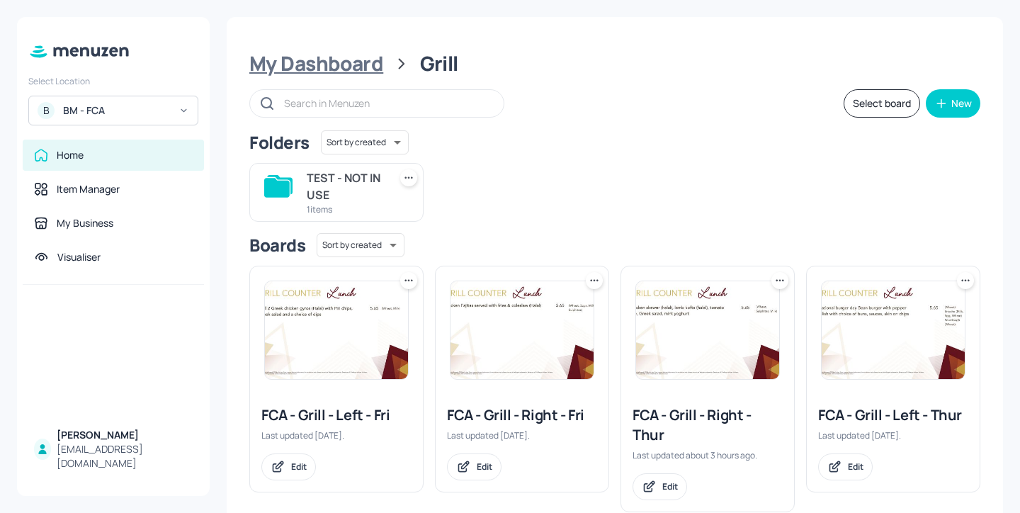
click at [332, 73] on div "My Dashboard" at bounding box center [316, 63] width 134 height 25
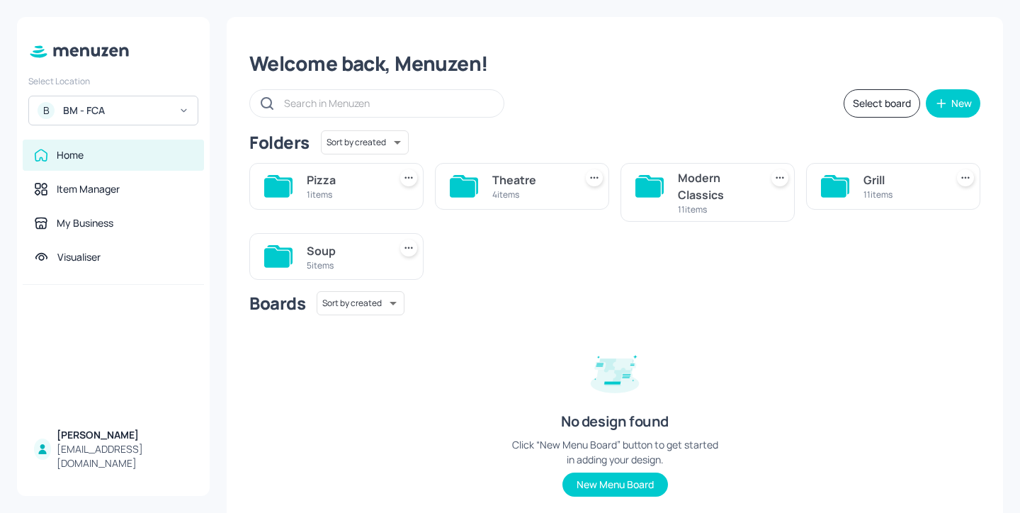
click at [504, 173] on div "Theatre" at bounding box center [530, 179] width 76 height 17
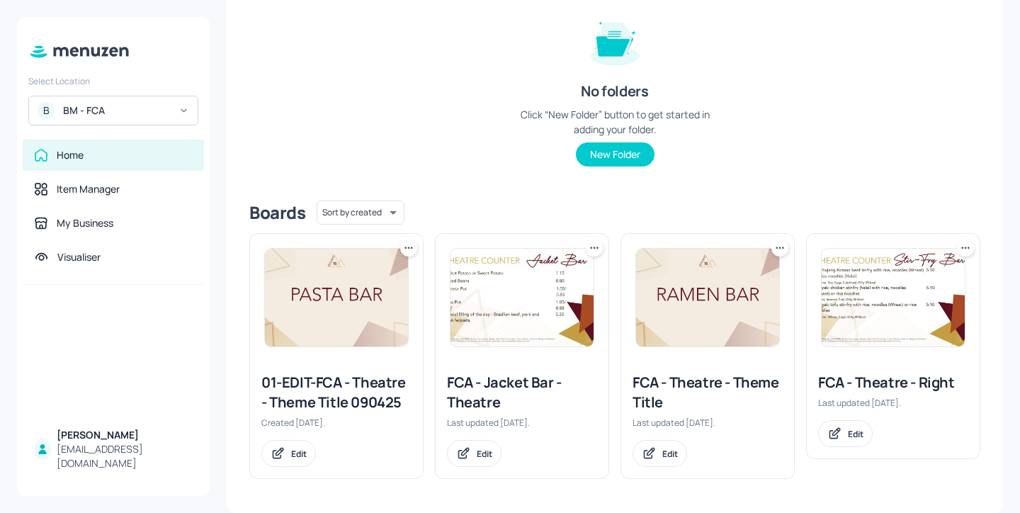
scroll to position [168, 0]
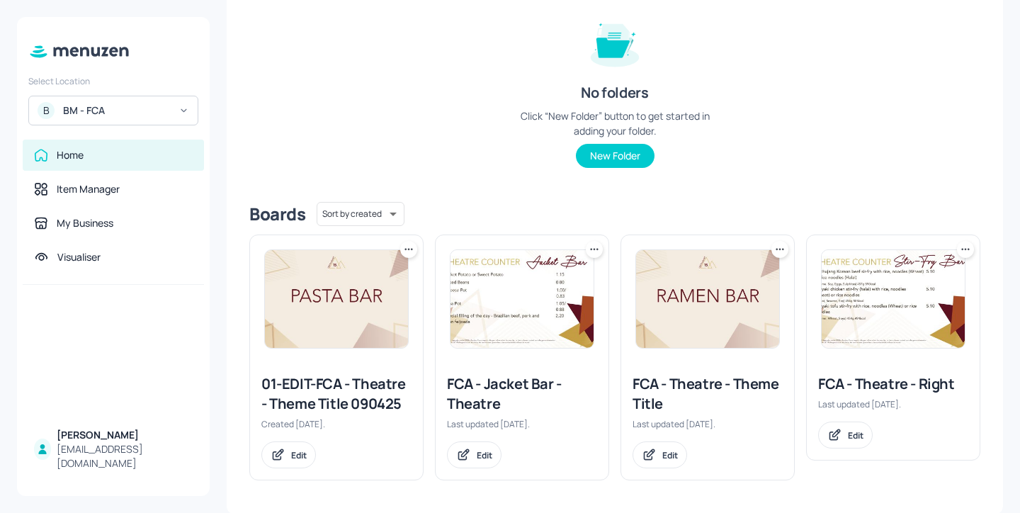
click at [858, 379] on div "FCA - Theatre - Right" at bounding box center [893, 384] width 150 height 20
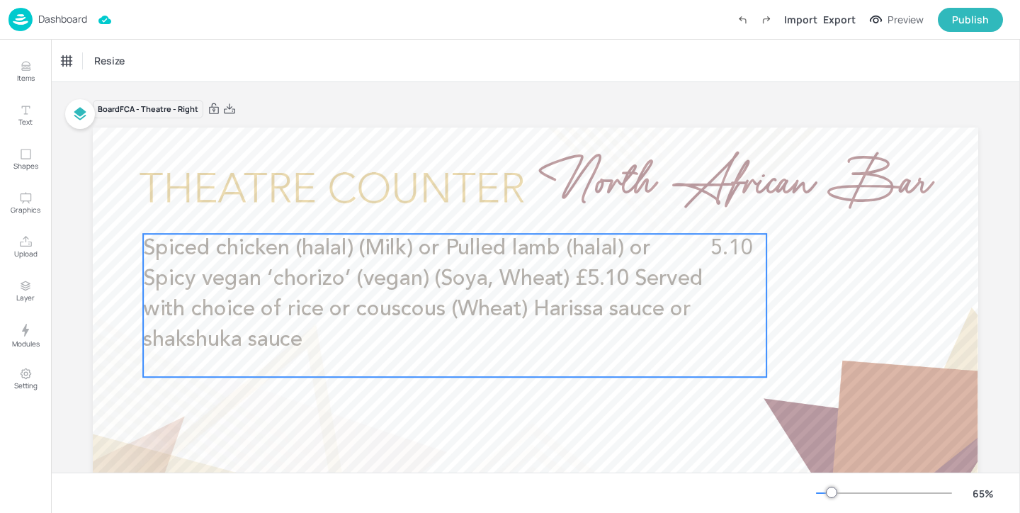
click at [686, 311] on span "Spiced chicken (halal) (Milk) or Pulled lamb (halal) or Spicy vegan ‘chorizo’ (…" at bounding box center [422, 294] width 559 height 113
click at [443, 212] on icon "Edit Item" at bounding box center [445, 209] width 12 height 11
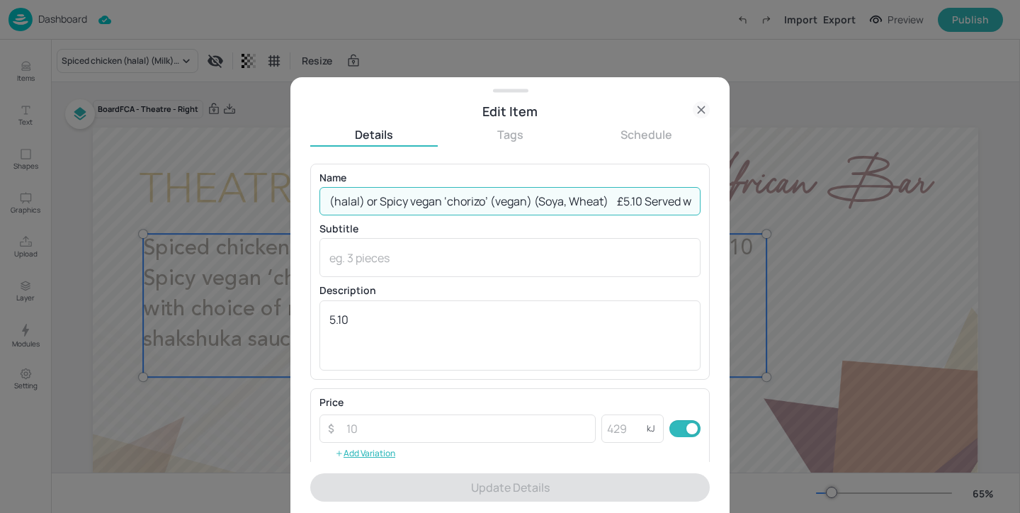
drag, startPoint x: 610, startPoint y: 196, endPoint x: 802, endPoint y: 197, distance: 192.6
click at [802, 196] on div "Edit Item Details Tags Schedule Name Spiced chicken (halal) (Milk) or Pulled la…" at bounding box center [510, 256] width 1020 height 513
click at [519, 200] on input "Spiced chicken (halal) (Milk) or Pulled lamb (halal) or Spicy vegan ‘chorizo’ (…" at bounding box center [509, 201] width 381 height 28
drag, startPoint x: 522, startPoint y: 203, endPoint x: 487, endPoint y: 202, distance: 34.7
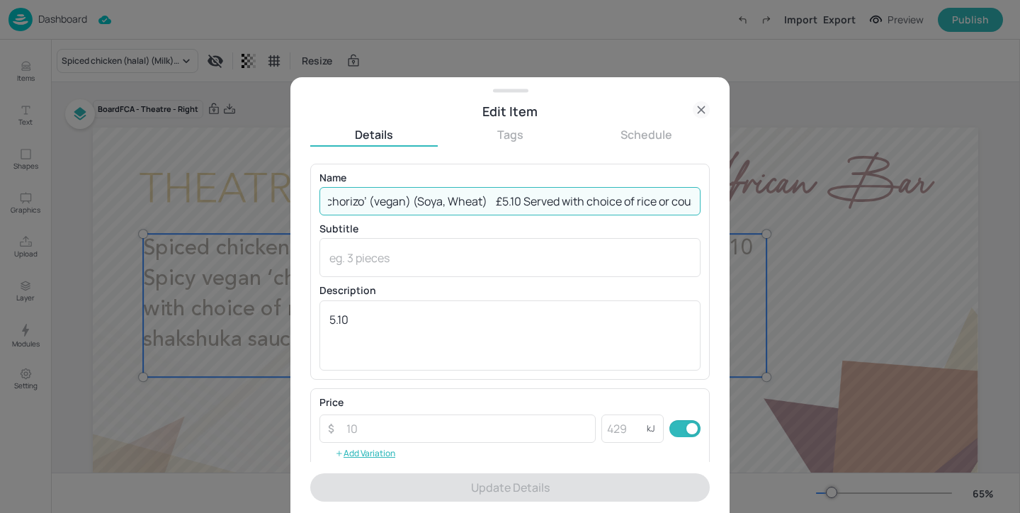
click at [487, 202] on input "Spiced chicken (halal) (Milk) or Pulled lamb (halal) or Spicy vegan ‘chorizo’ (…" at bounding box center [509, 201] width 381 height 28
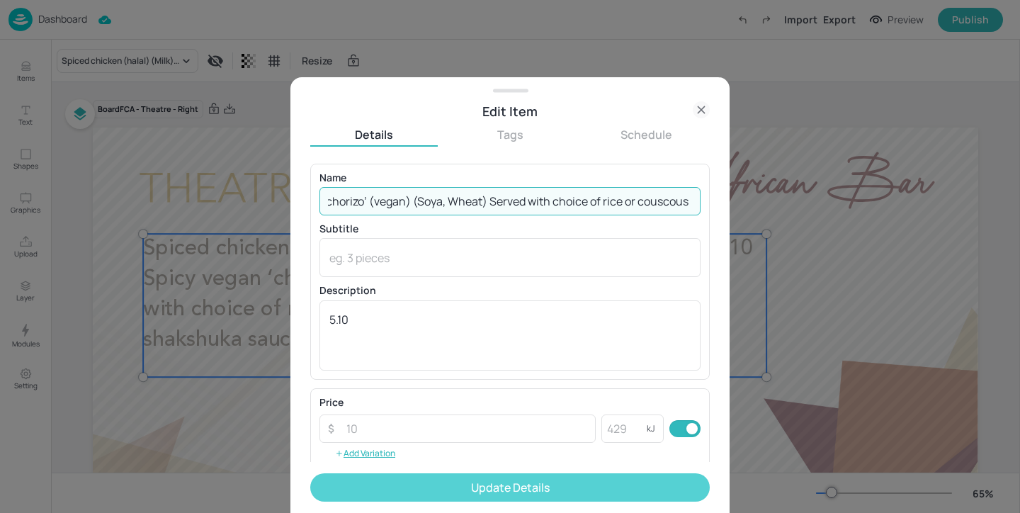
type input "Spiced chicken (halal) (Milk) or Pulled lamb (halal) or Spicy vegan ‘chorizo’ (…"
click at [511, 494] on button "Update Details" at bounding box center [509, 487] width 399 height 28
